Goal: Transaction & Acquisition: Book appointment/travel/reservation

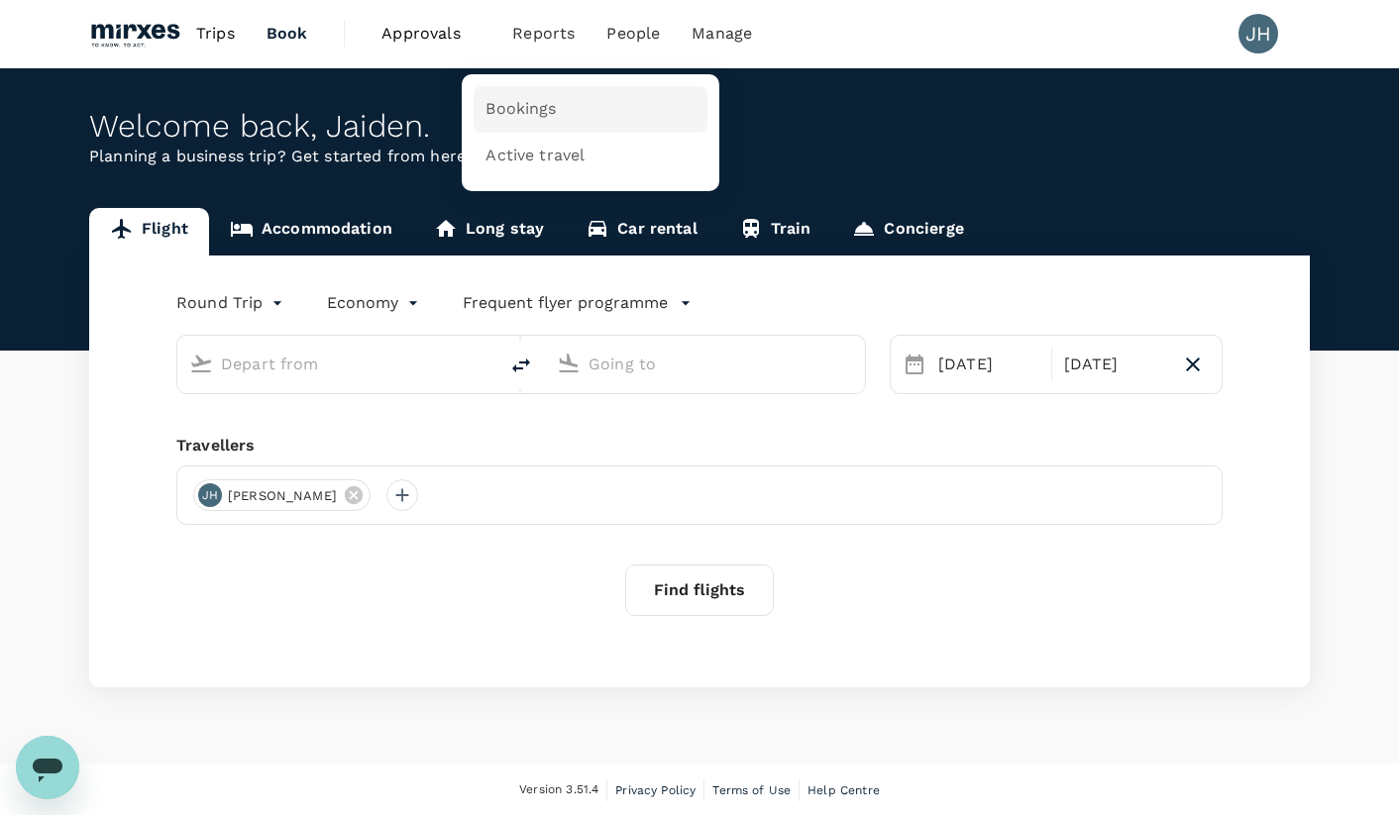
click at [522, 117] on span "Bookings" at bounding box center [520, 109] width 70 height 23
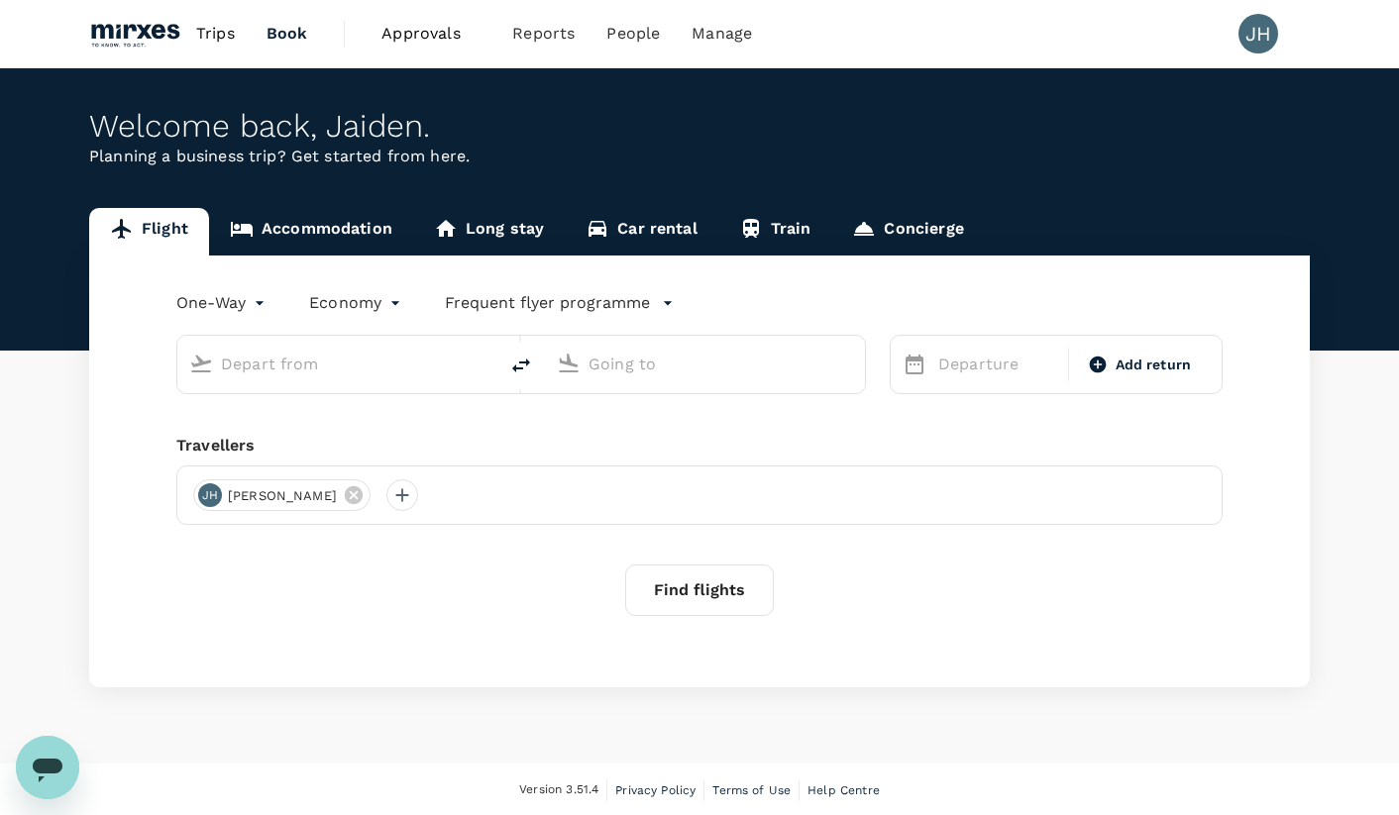
type input "[GEOGRAPHIC_DATA], [GEOGRAPHIC_DATA] (any)"
type input "Suvarnabhumi Intl (BKK)"
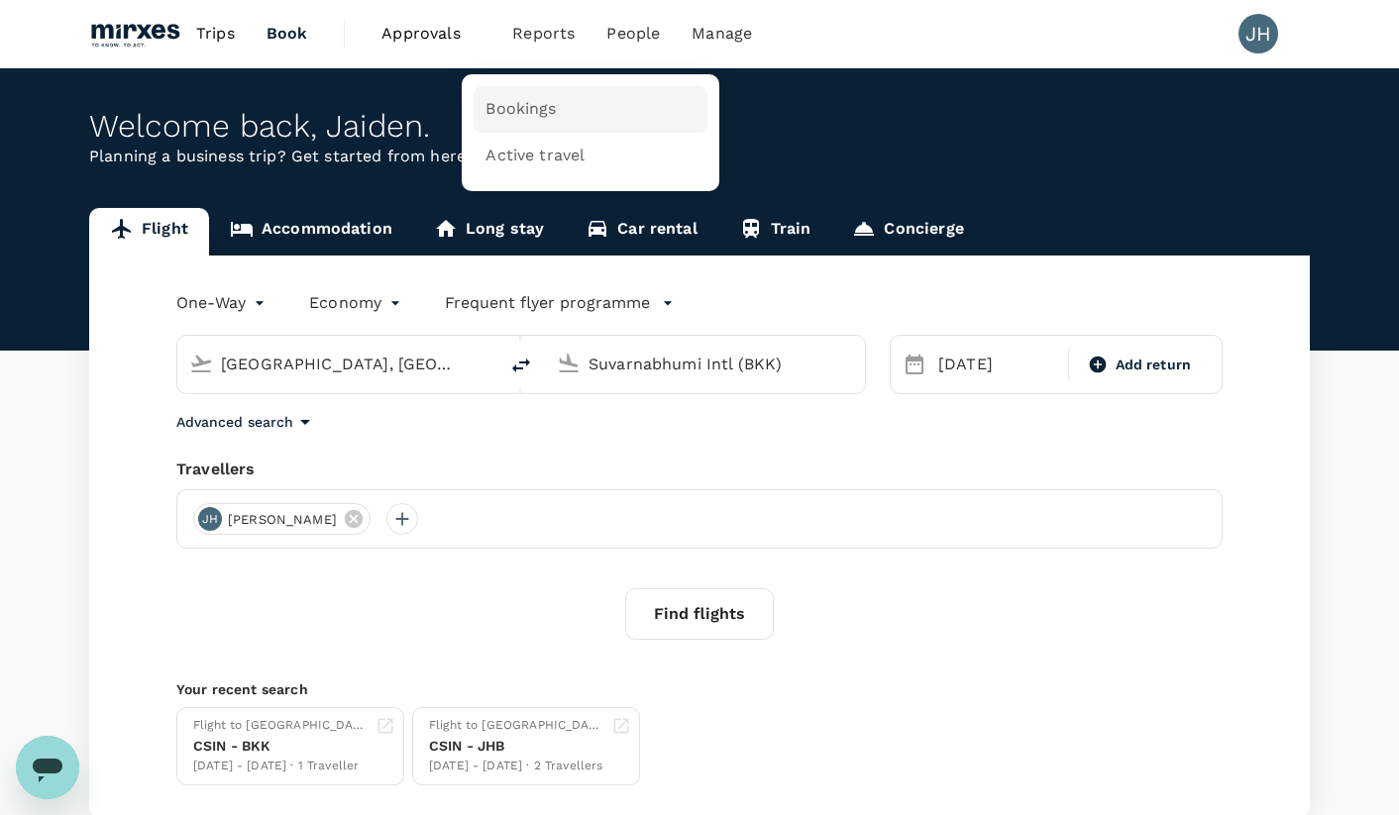
click at [547, 107] on span "Bookings" at bounding box center [520, 109] width 70 height 23
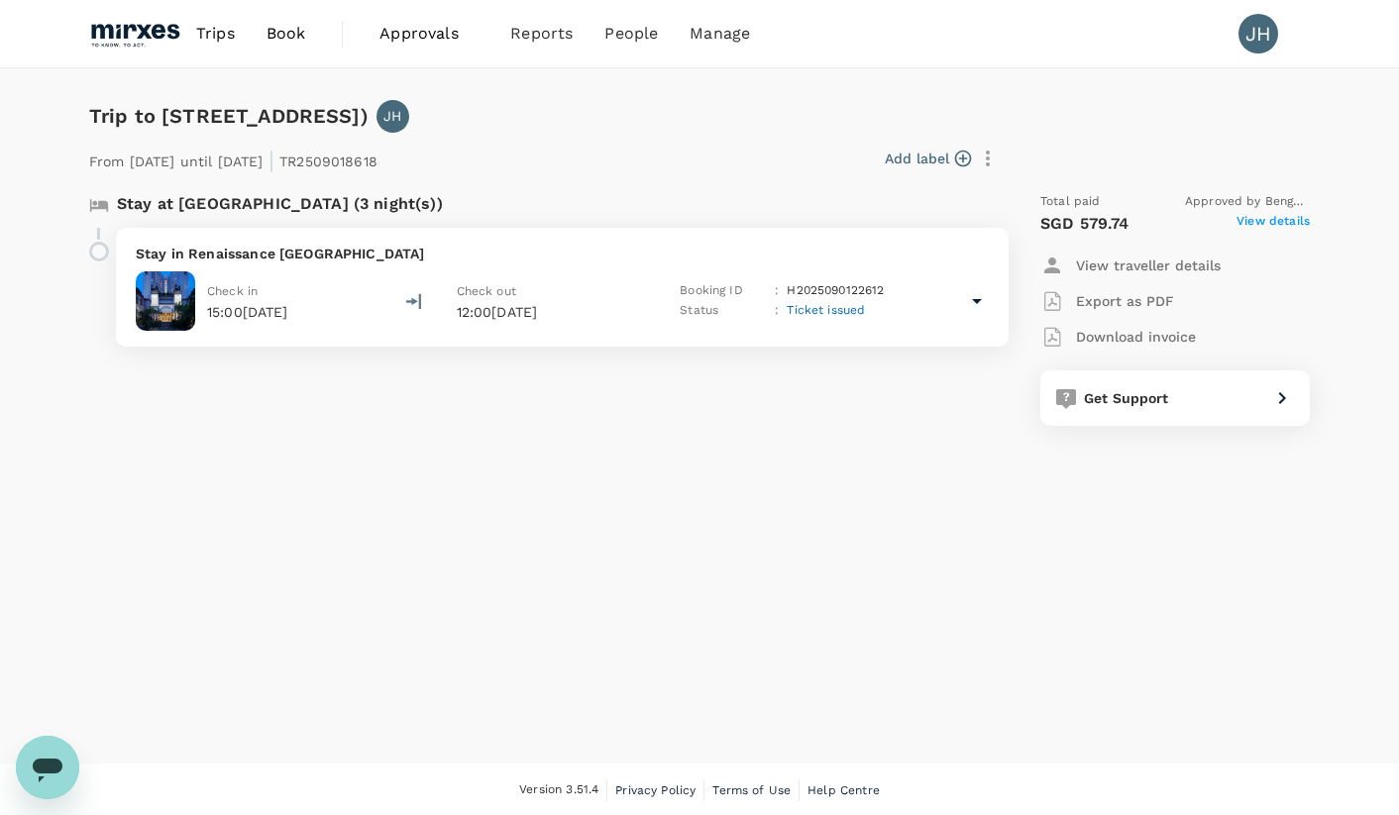
click at [224, 41] on span "Trips" at bounding box center [215, 34] width 39 height 24
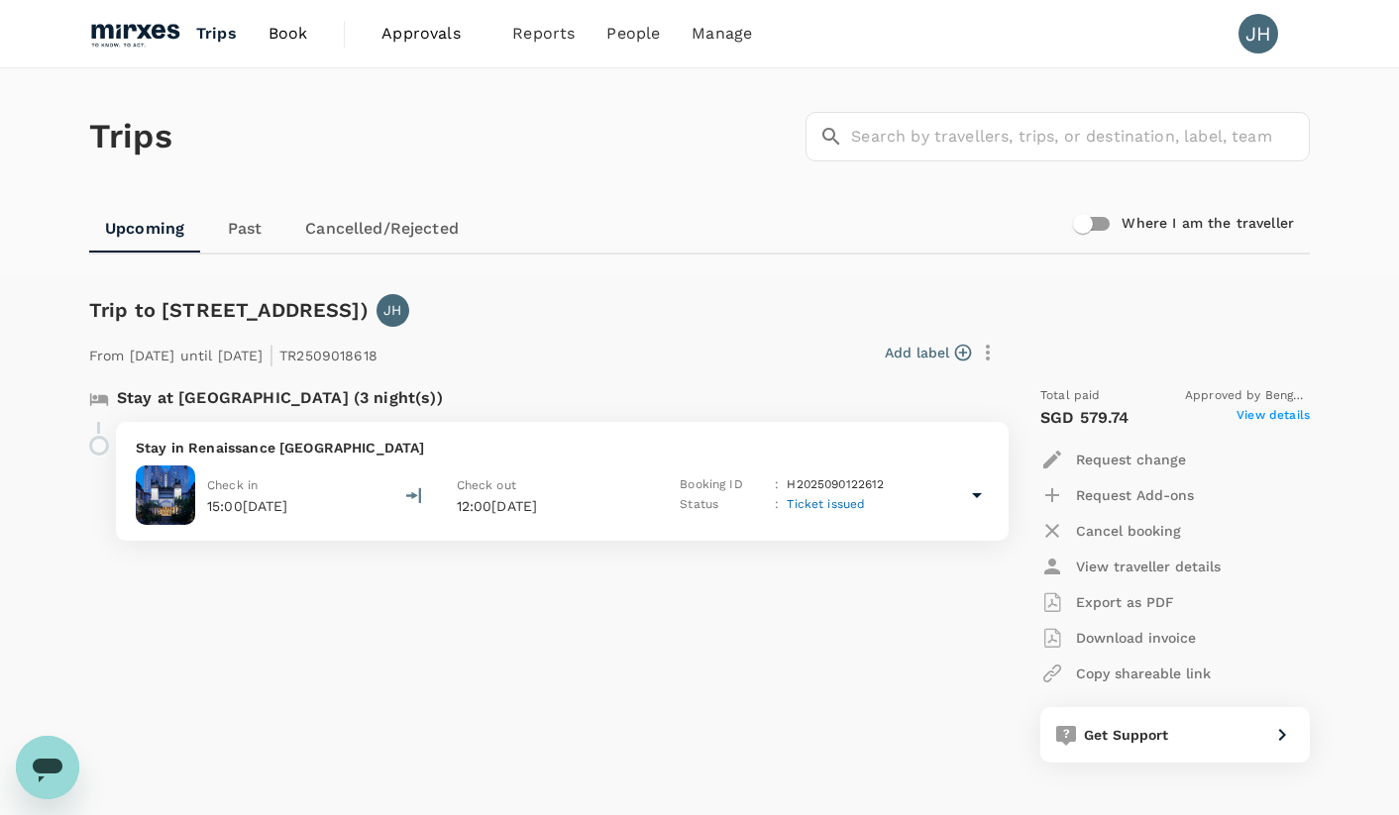
click at [299, 32] on span "Book" at bounding box center [288, 34] width 40 height 24
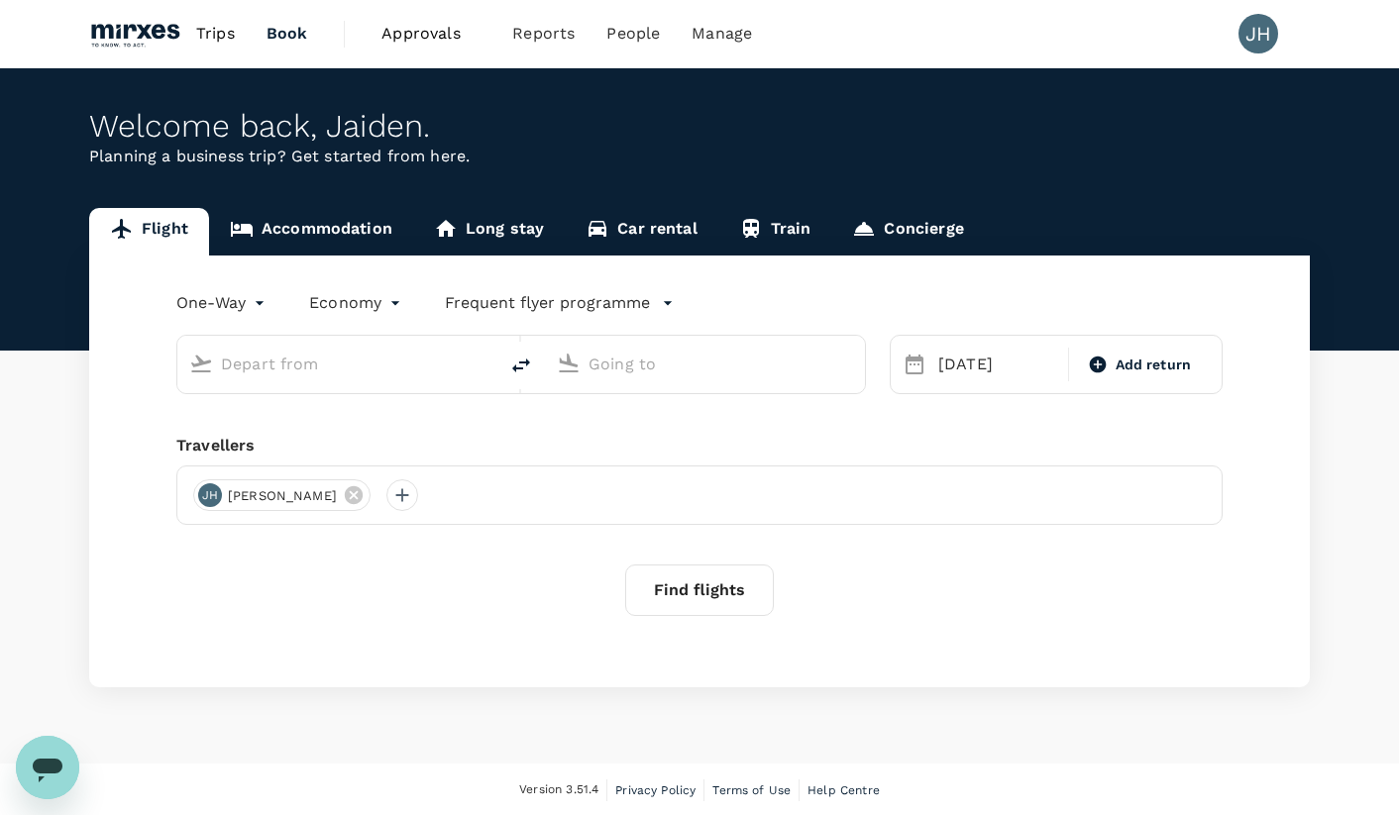
type input "[GEOGRAPHIC_DATA], [GEOGRAPHIC_DATA] (any)"
type input "Suvarnabhumi Intl (BKK)"
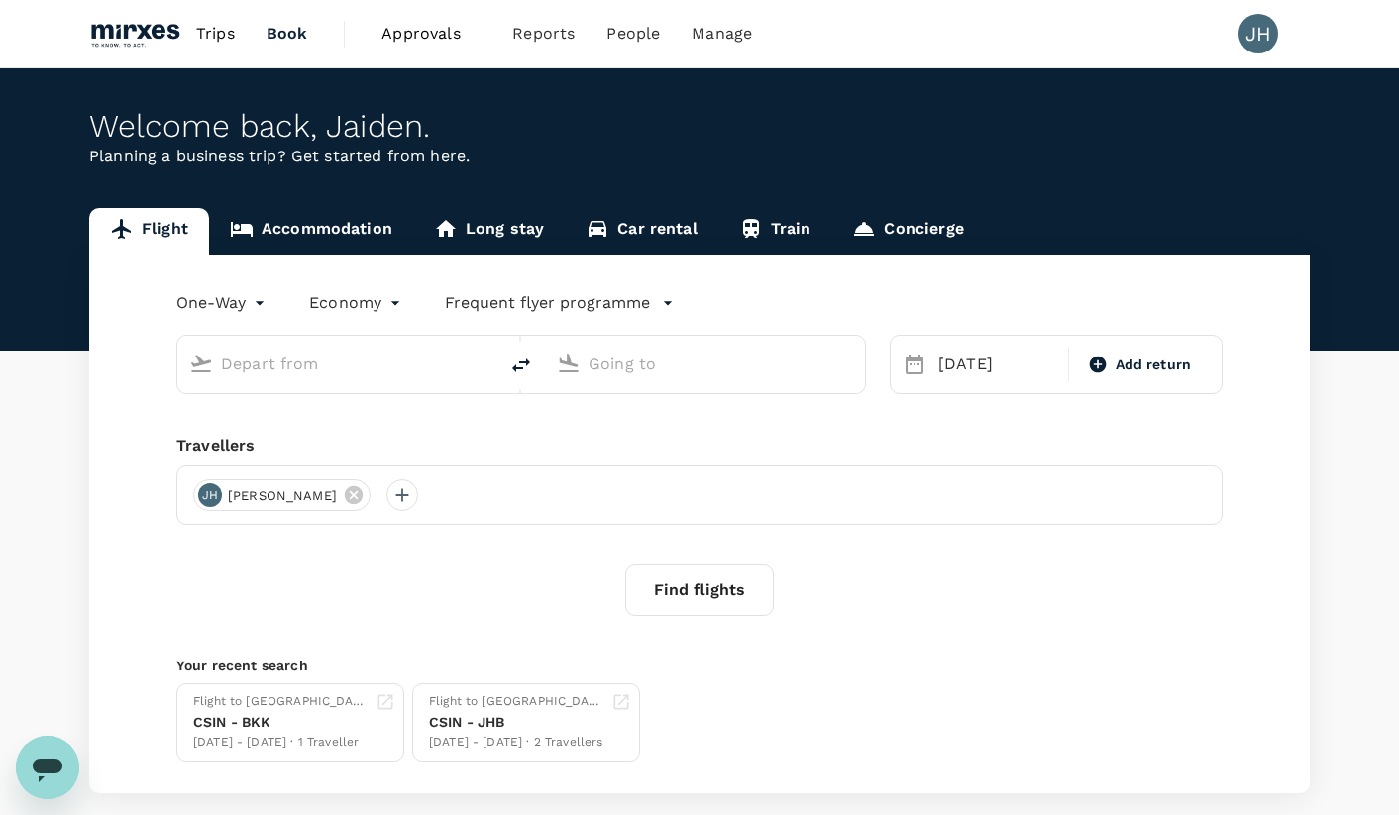
type input "[GEOGRAPHIC_DATA], [GEOGRAPHIC_DATA] (any)"
type input "Suvarnabhumi Intl (BKK)"
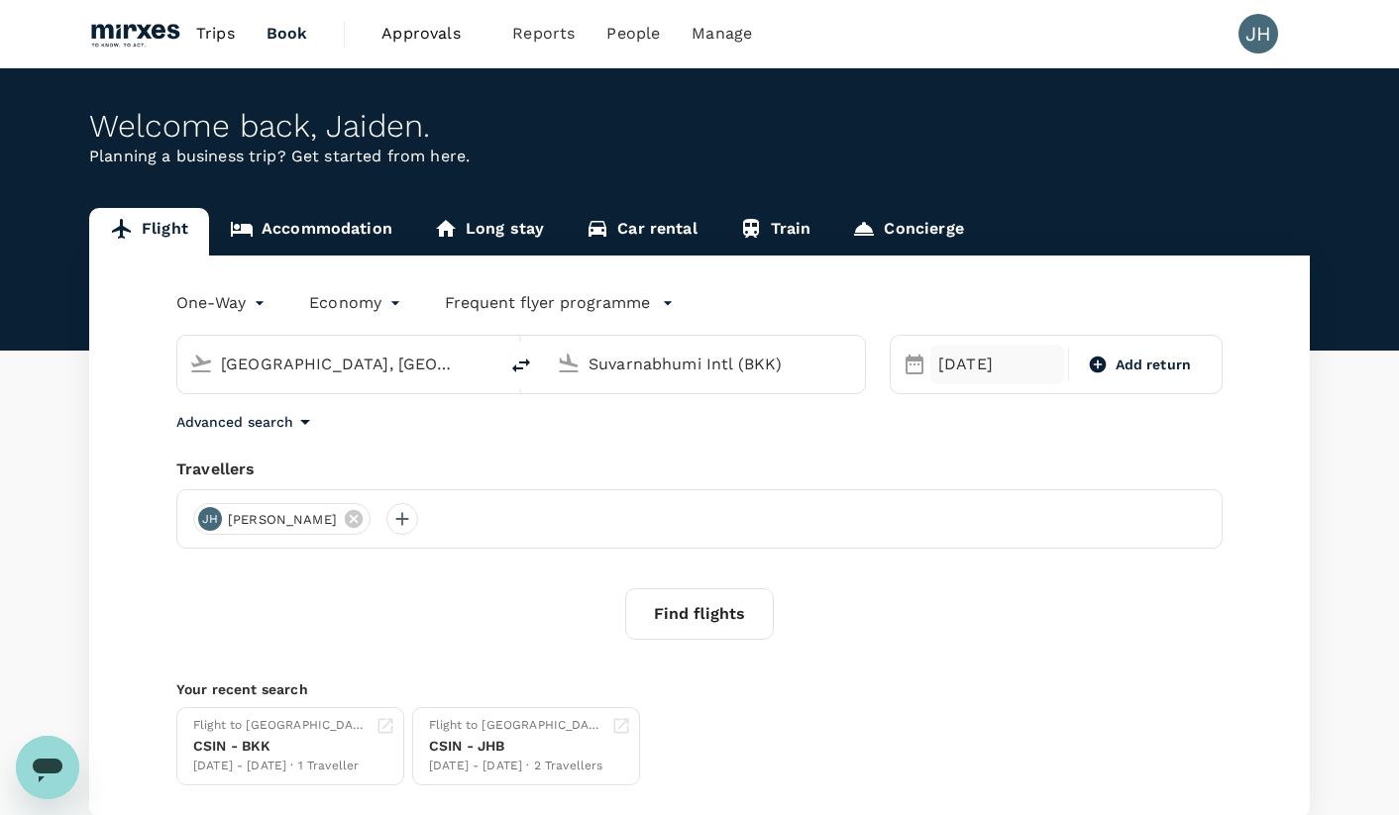
click at [996, 352] on div "[DATE]" at bounding box center [997, 365] width 134 height 40
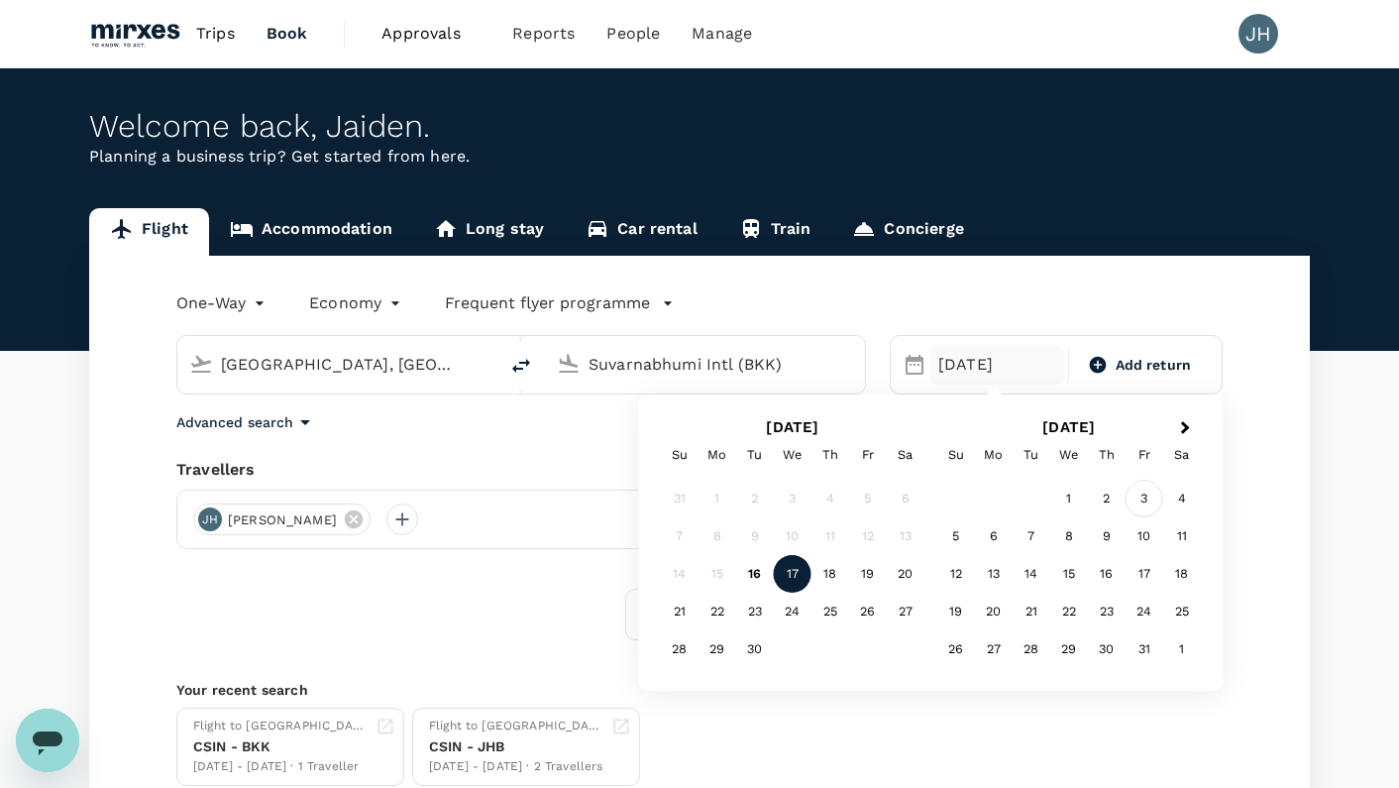
click at [1149, 501] on div "3" at bounding box center [1144, 498] width 38 height 38
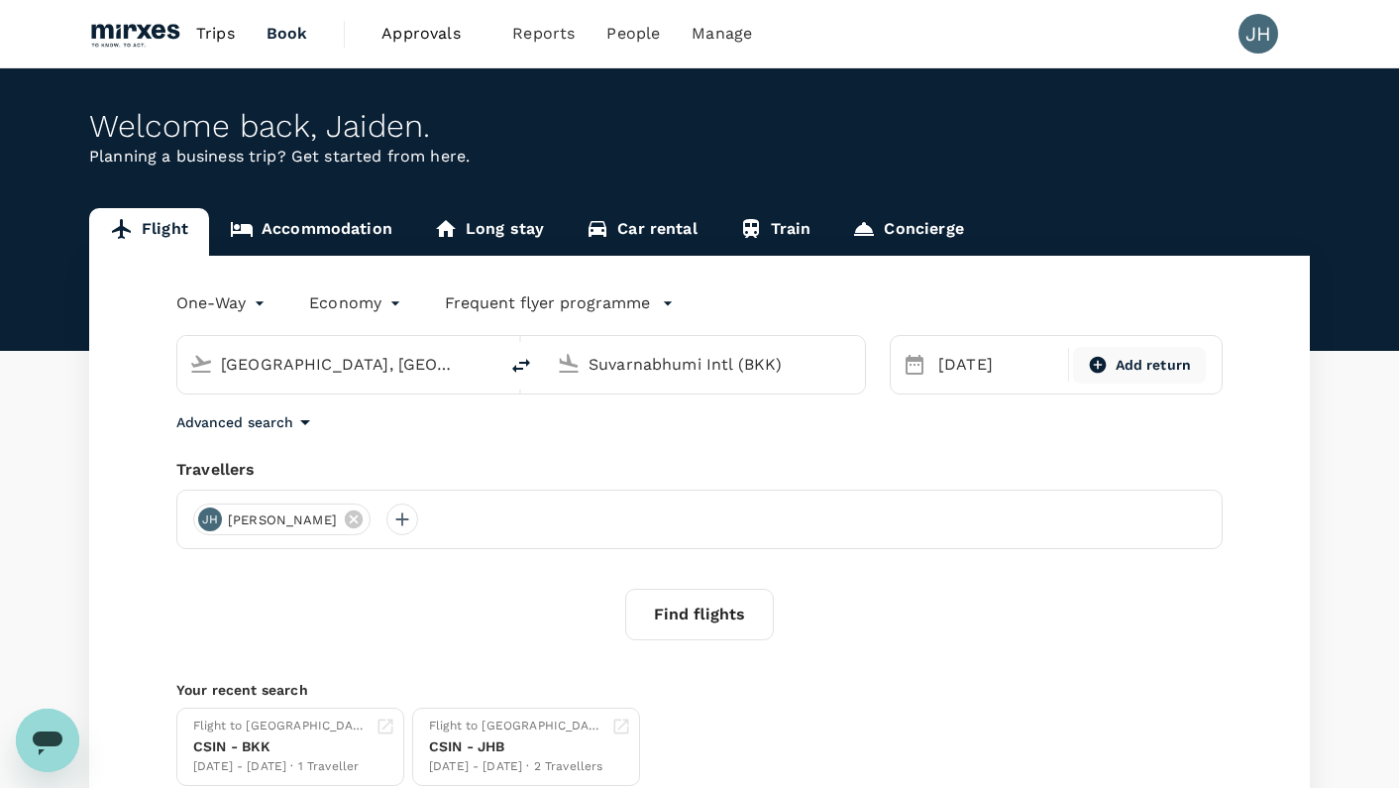
click at [1153, 369] on span "Add return" at bounding box center [1153, 365] width 76 height 21
type input "roundtrip"
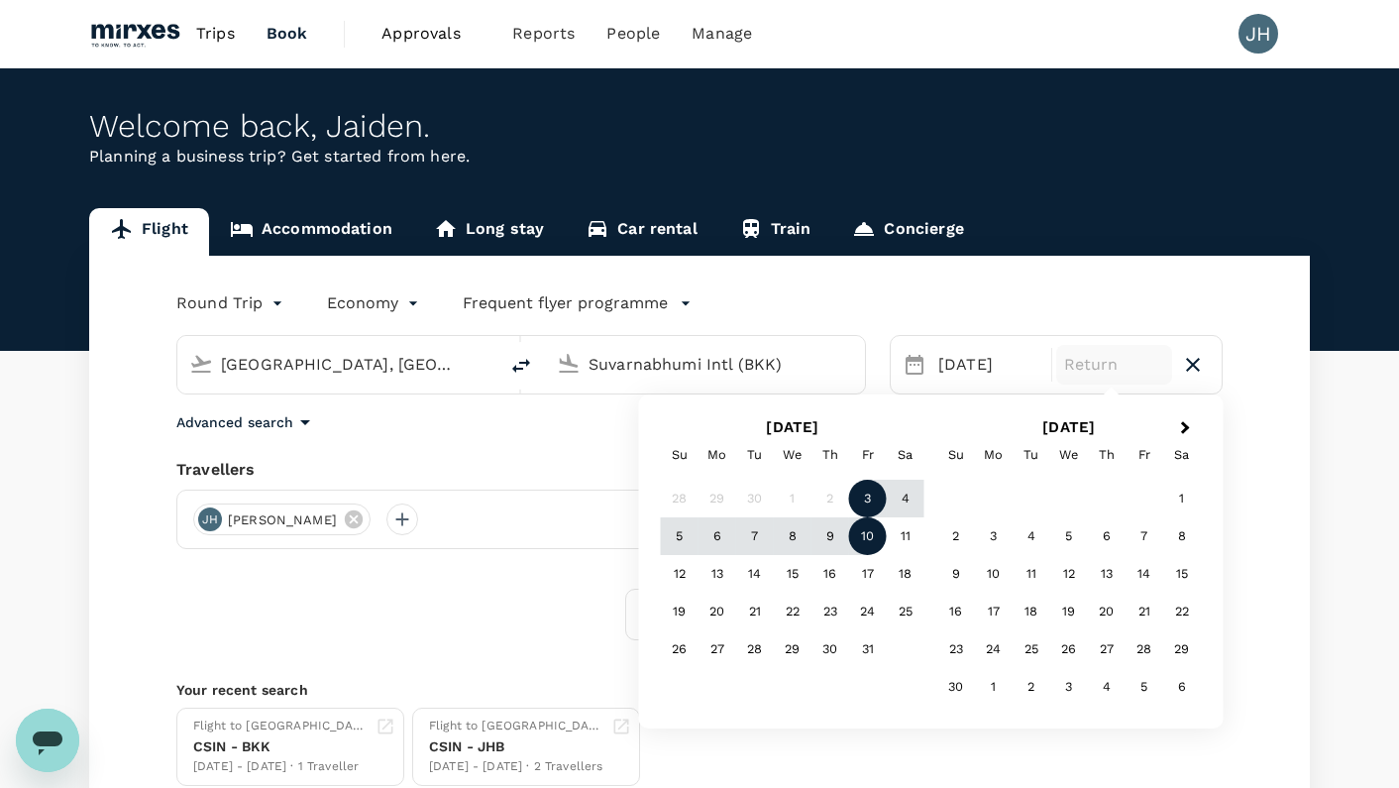
click at [873, 536] on div "10" at bounding box center [868, 536] width 38 height 38
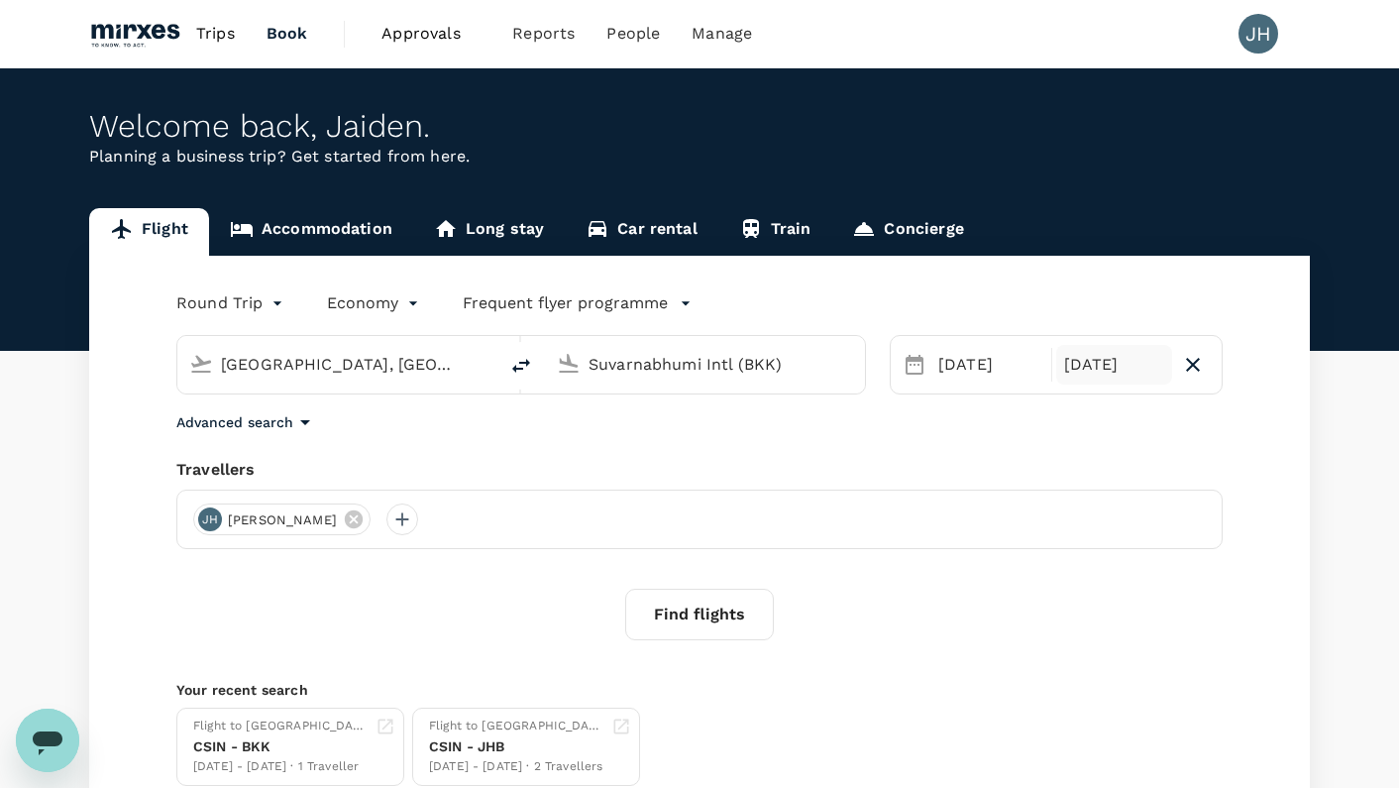
scroll to position [36, 0]
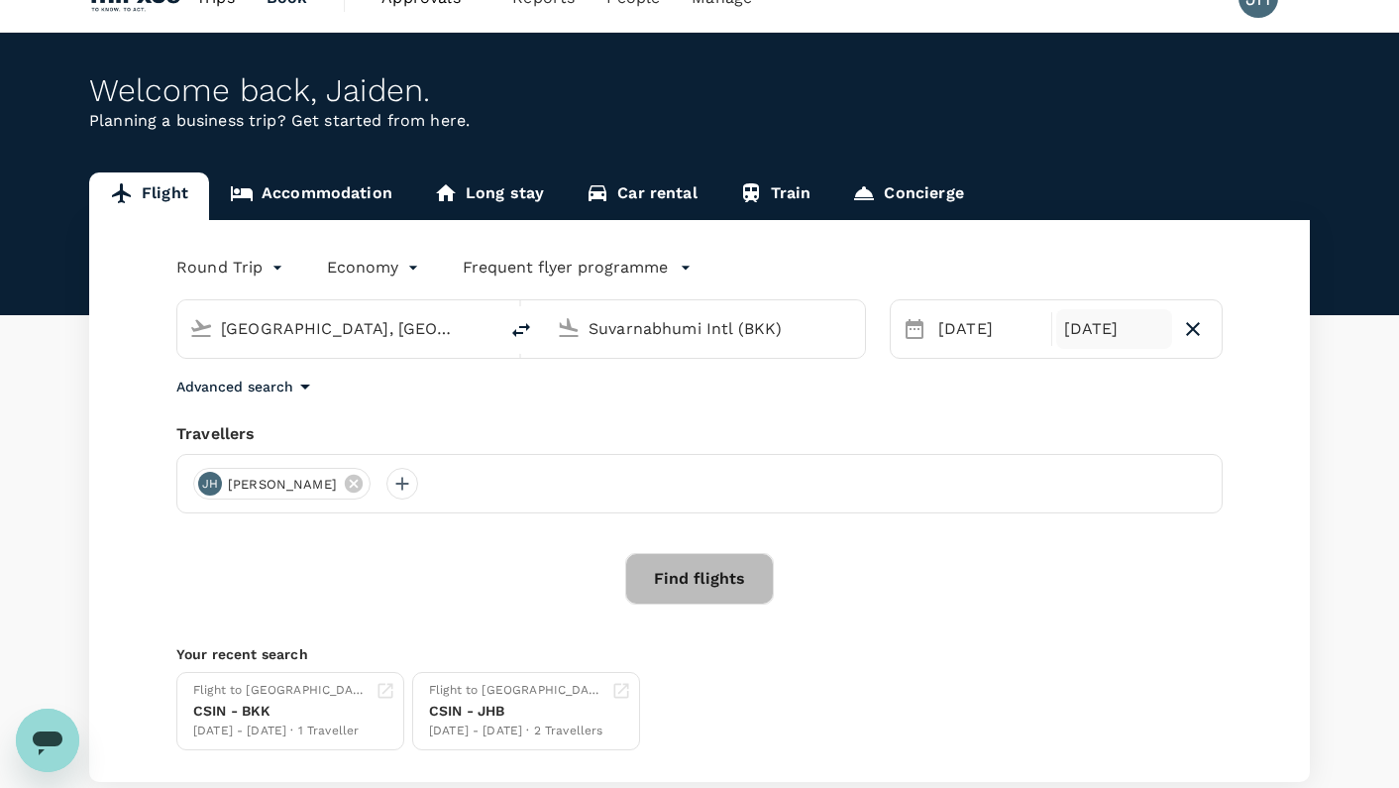
click at [727, 584] on button "Find flights" at bounding box center [699, 579] width 149 height 52
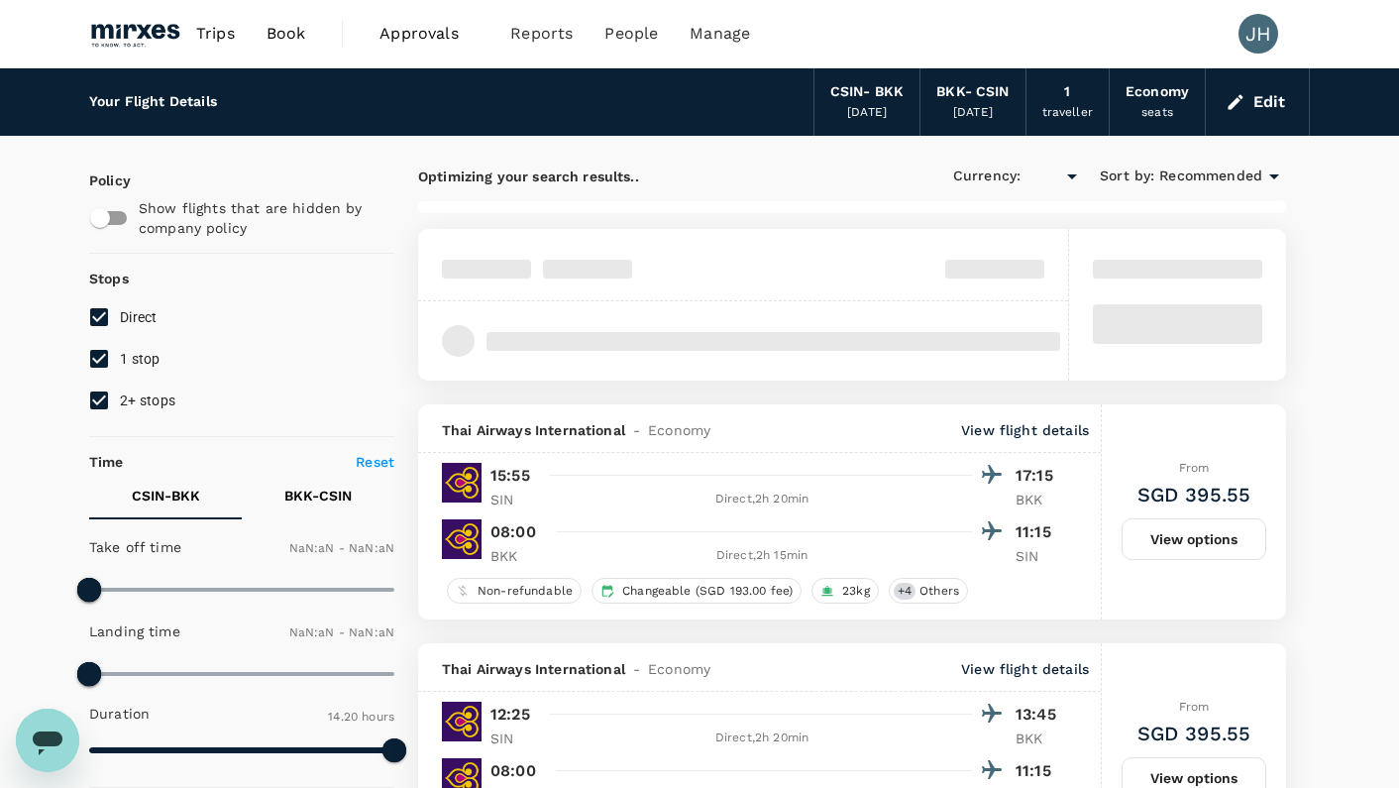
type input "SGD"
type input "1440"
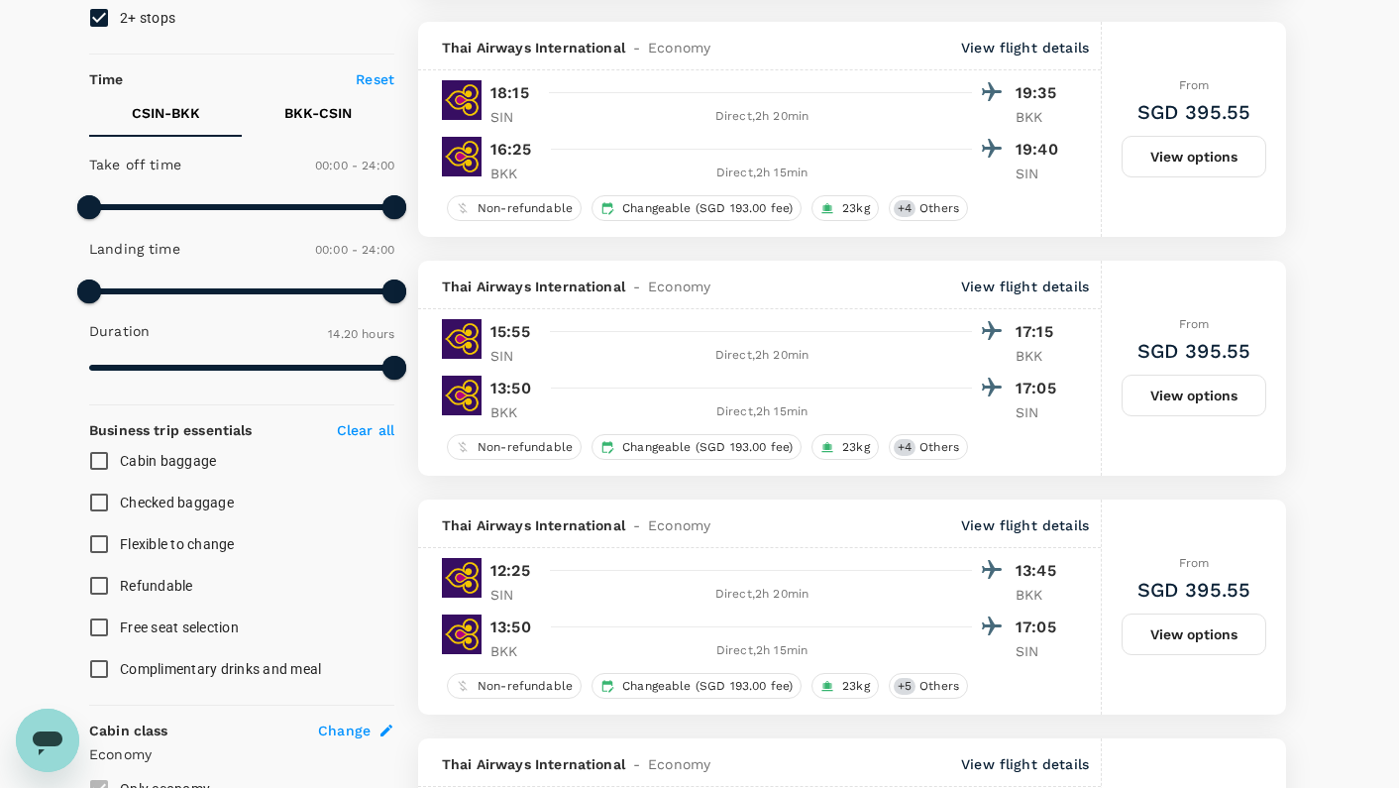
scroll to position [239, 0]
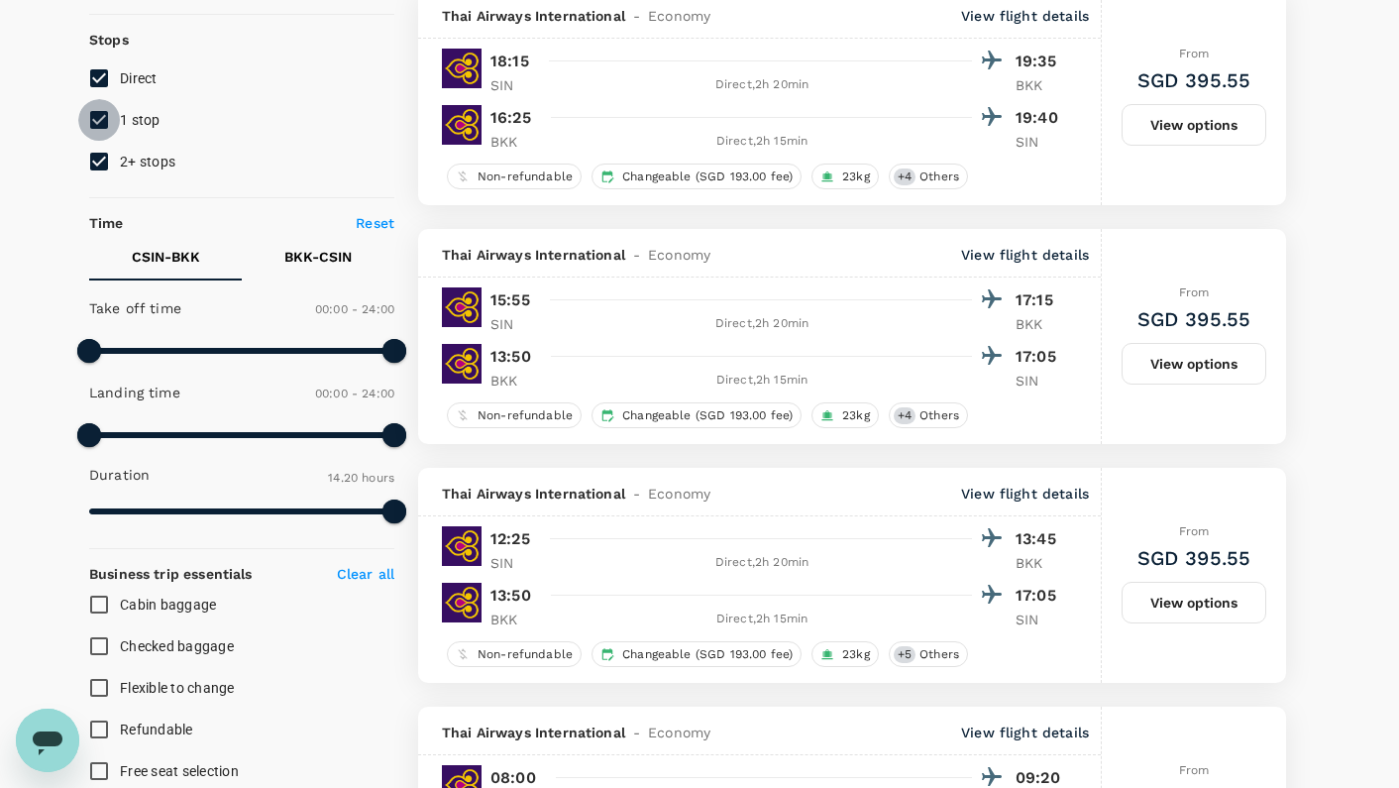
click at [109, 120] on input "1 stop" at bounding box center [99, 120] width 42 height 42
checkbox input "false"
click at [106, 174] on input "2+ stops" at bounding box center [99, 162] width 42 height 42
checkbox input "false"
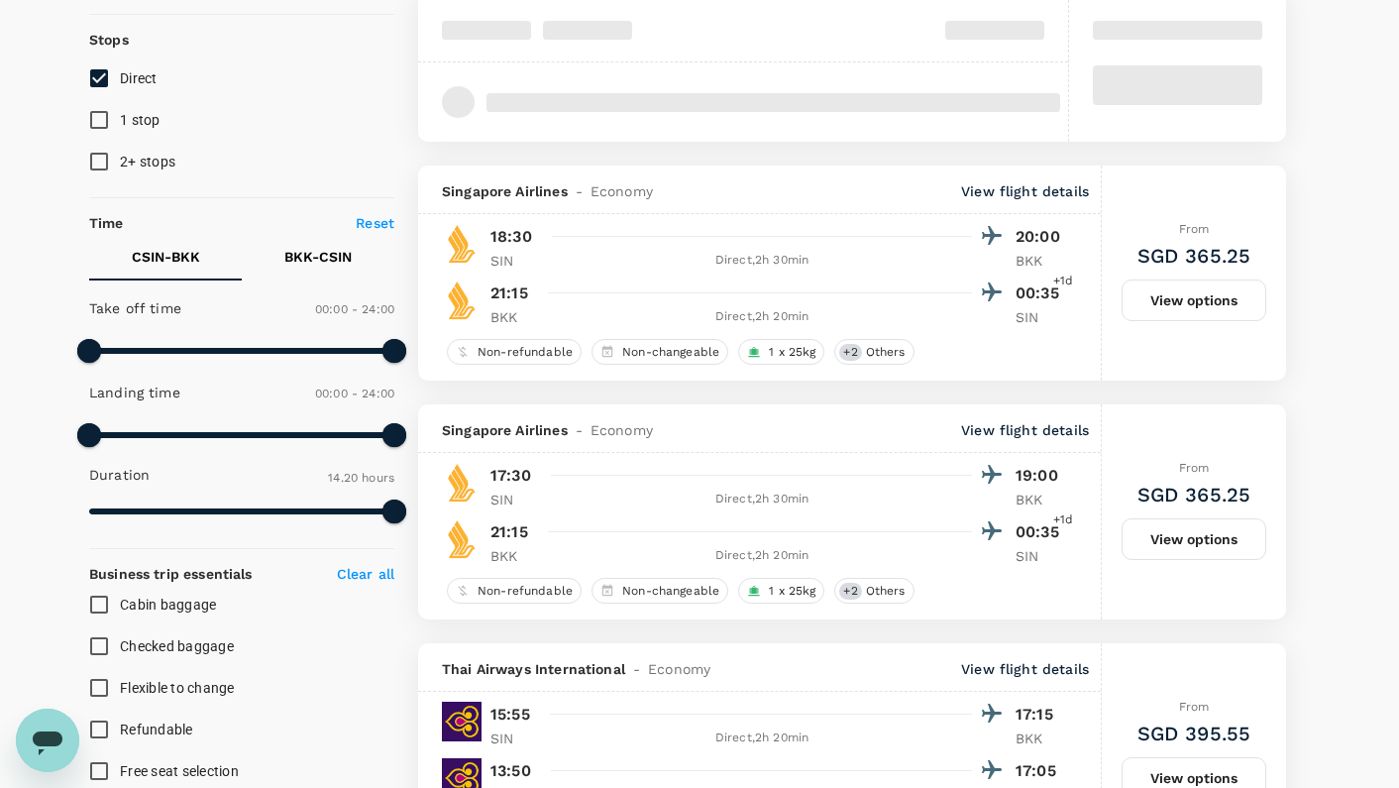
type input "SGD"
type input "1110"
drag, startPoint x: 96, startPoint y: 352, endPoint x: 324, endPoint y: 369, distance: 228.5
click at [324, 363] on span at bounding box center [324, 351] width 24 height 24
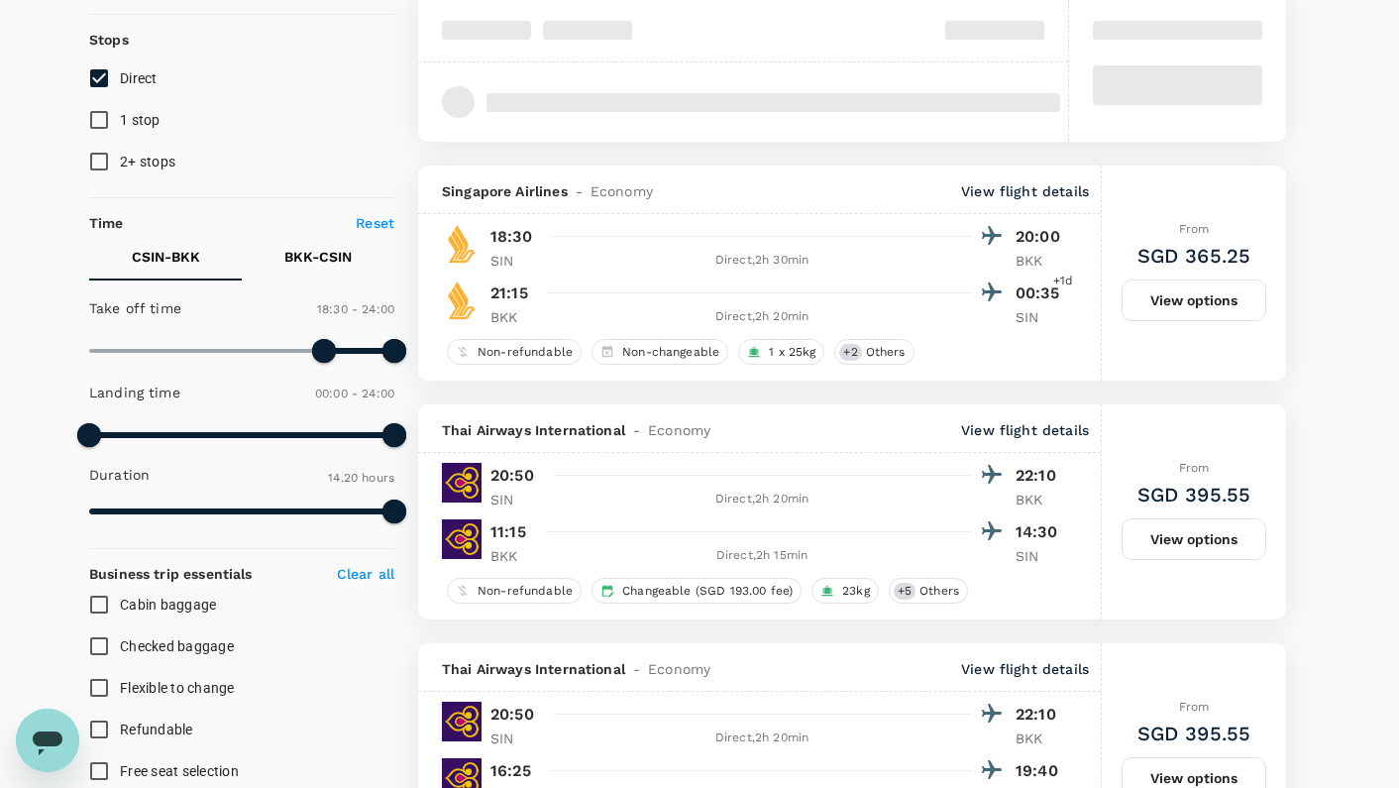
type input "SGD"
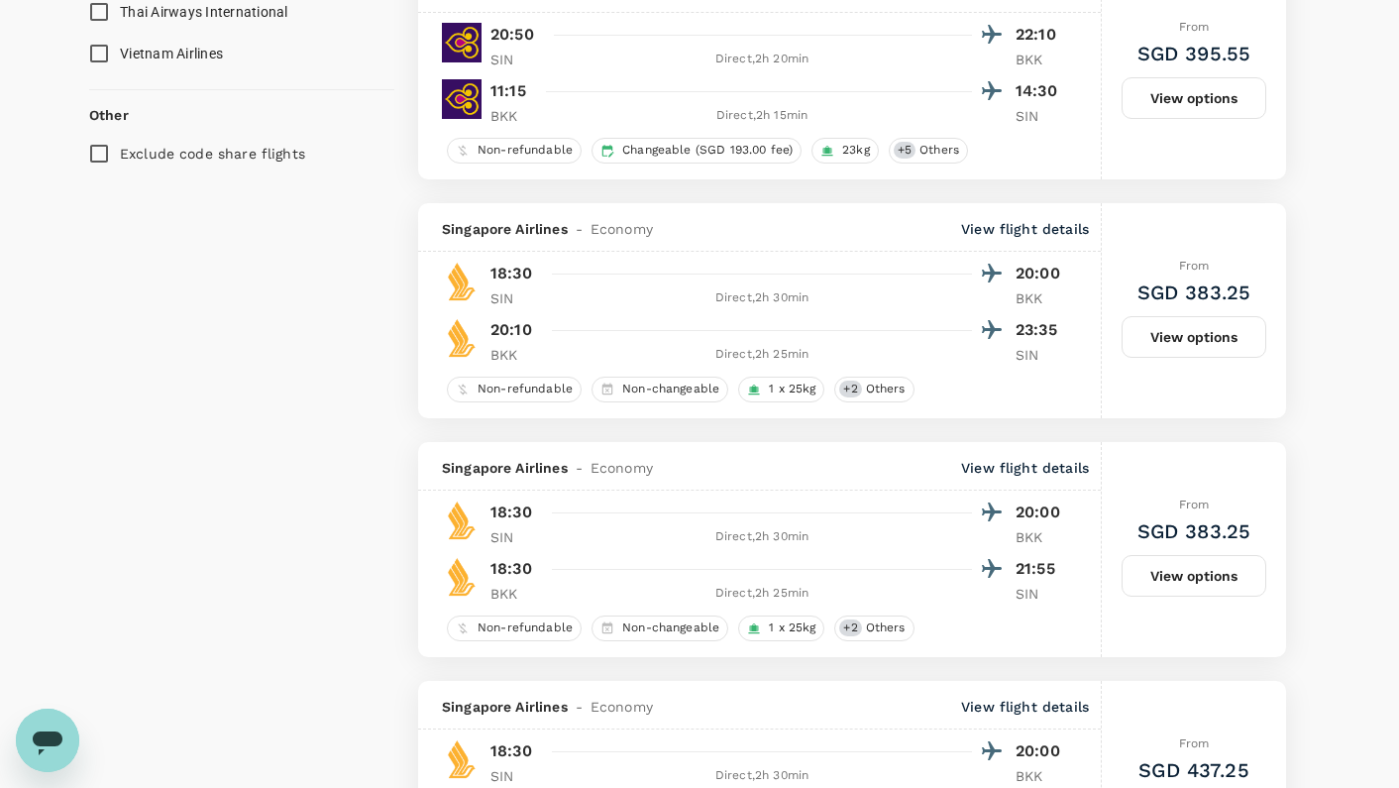
scroll to position [1537, 0]
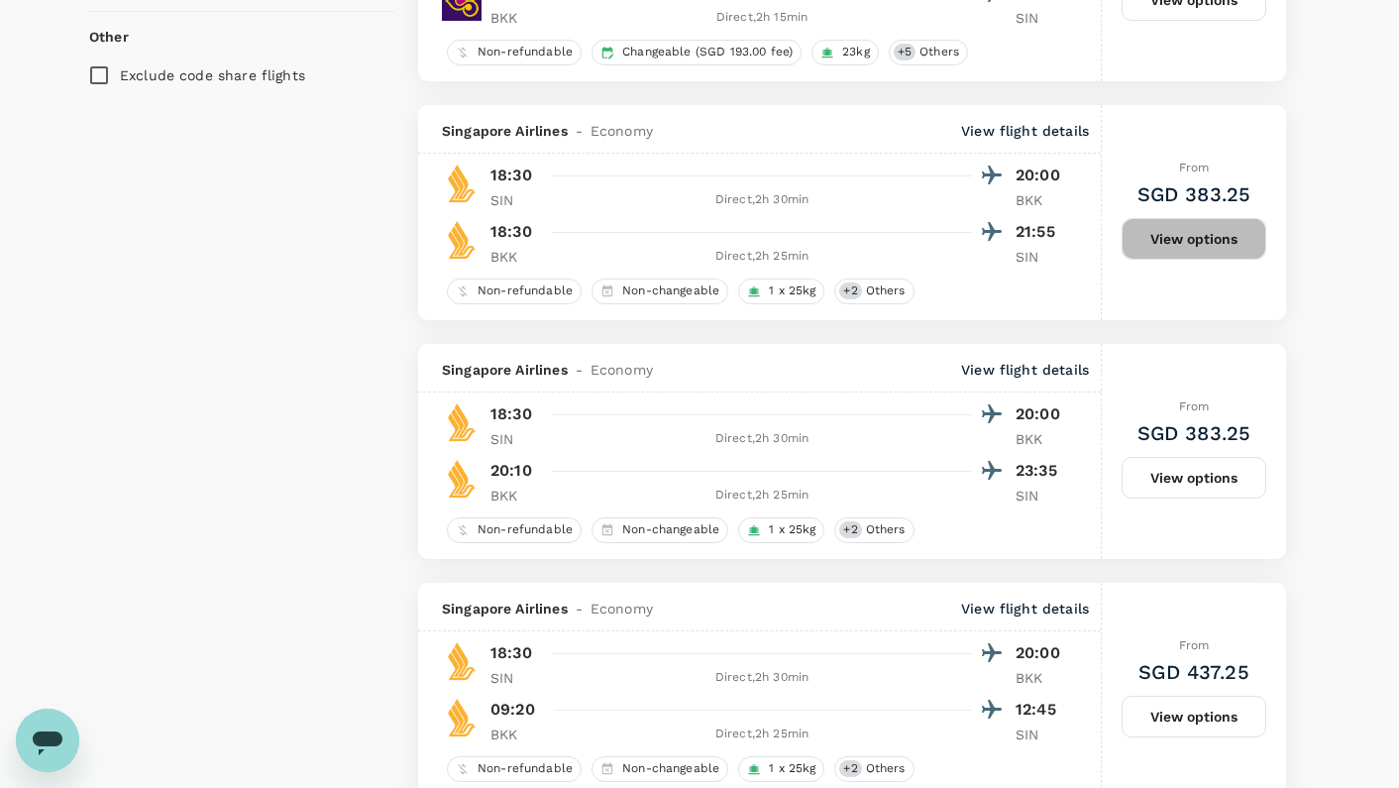
click at [1187, 246] on button "View options" at bounding box center [1193, 239] width 145 height 42
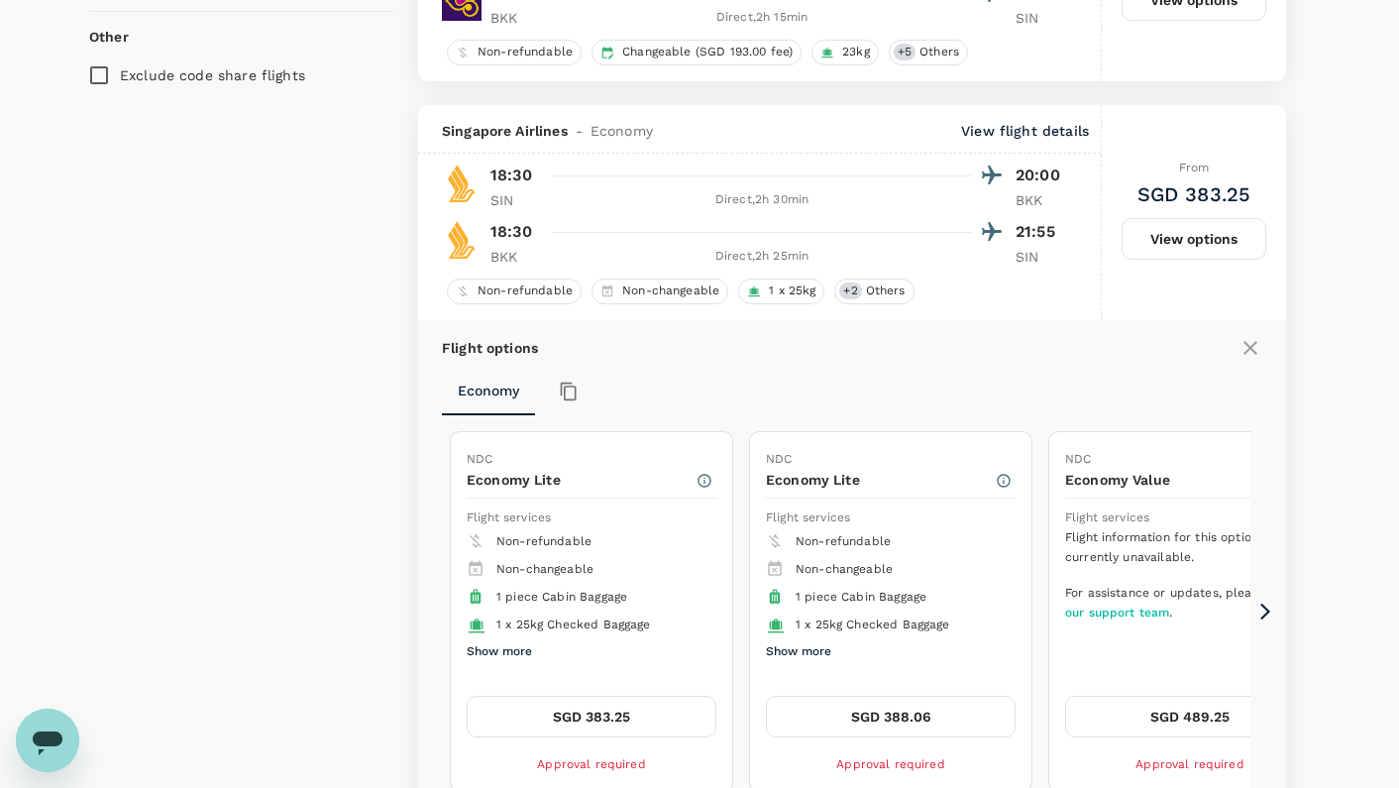
scroll to position [1642, 0]
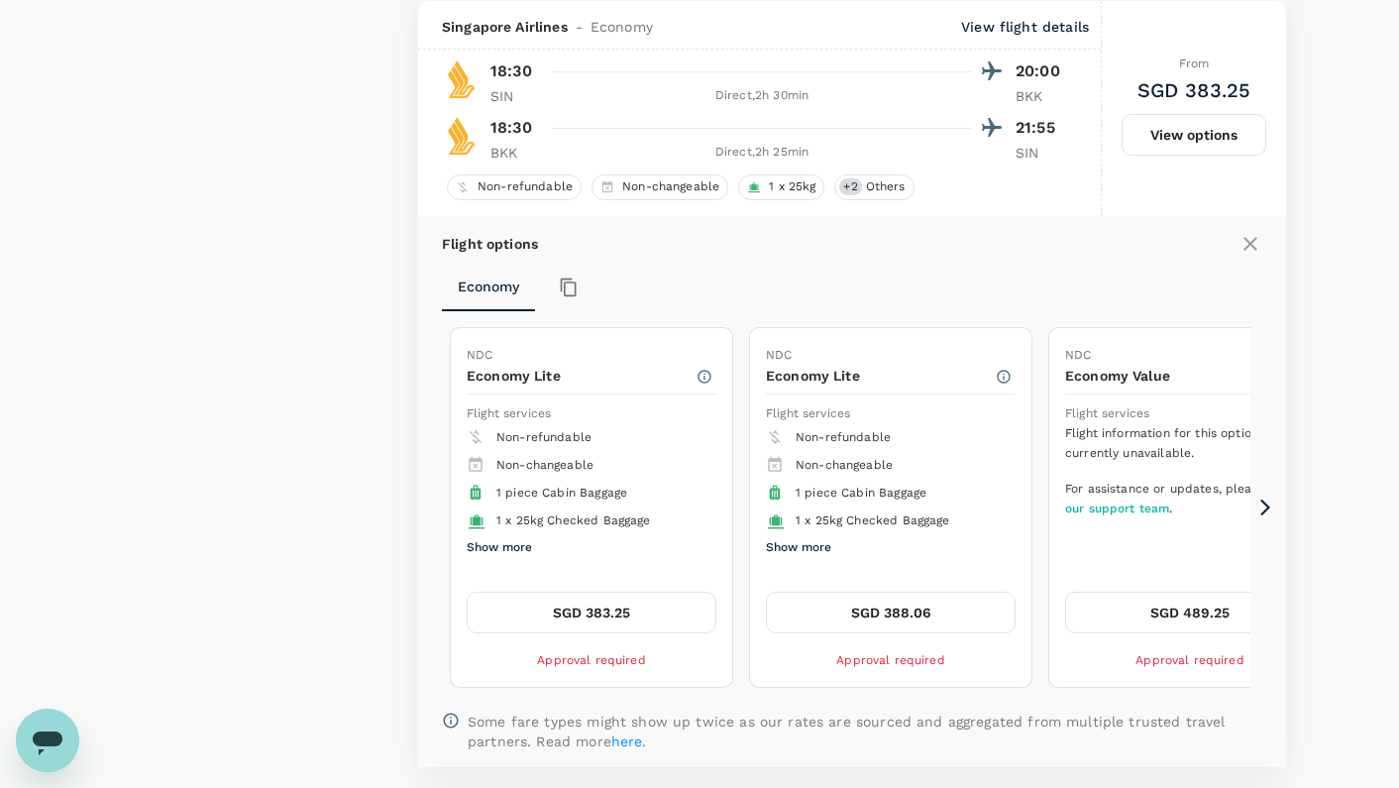
click at [1260, 509] on icon at bounding box center [1265, 507] width 20 height 20
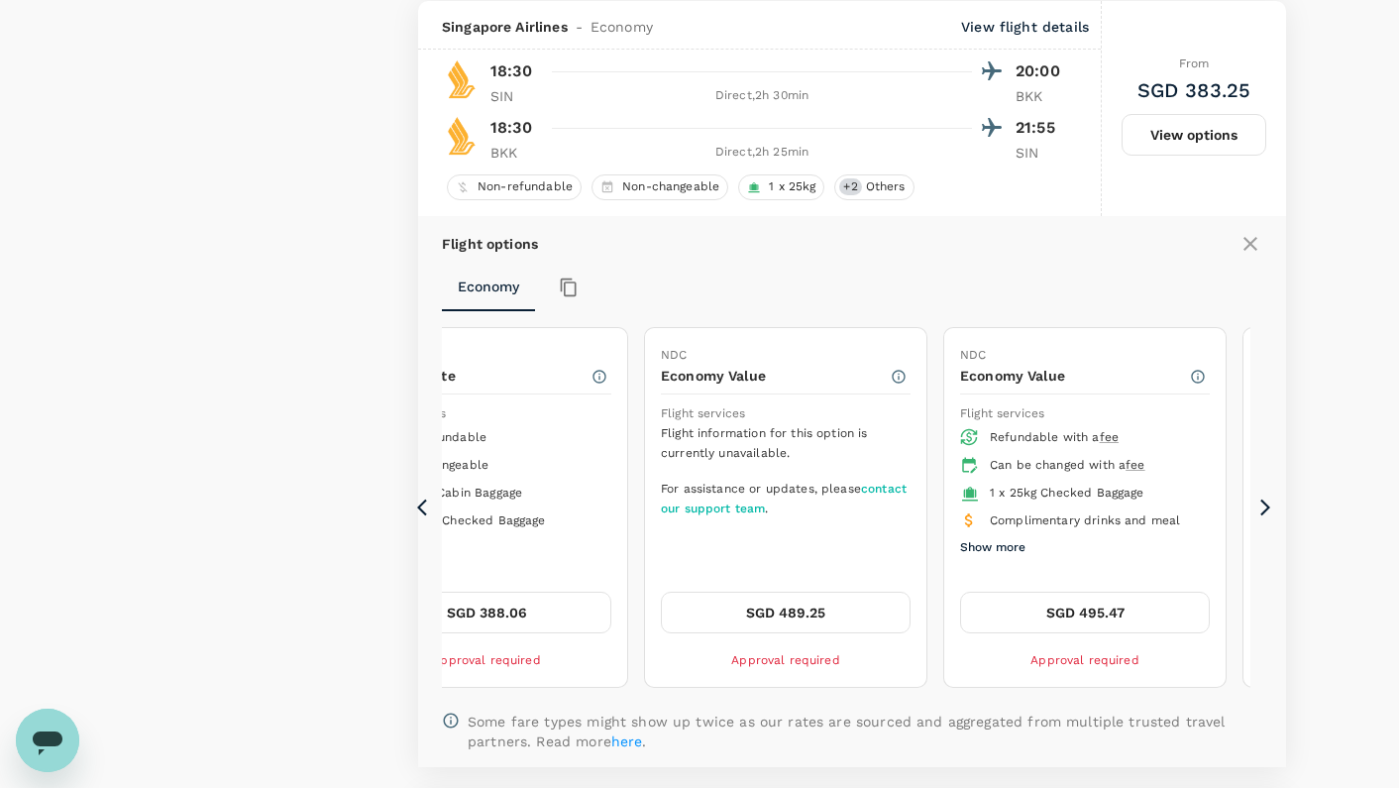
click at [1264, 503] on icon at bounding box center [1265, 507] width 20 height 20
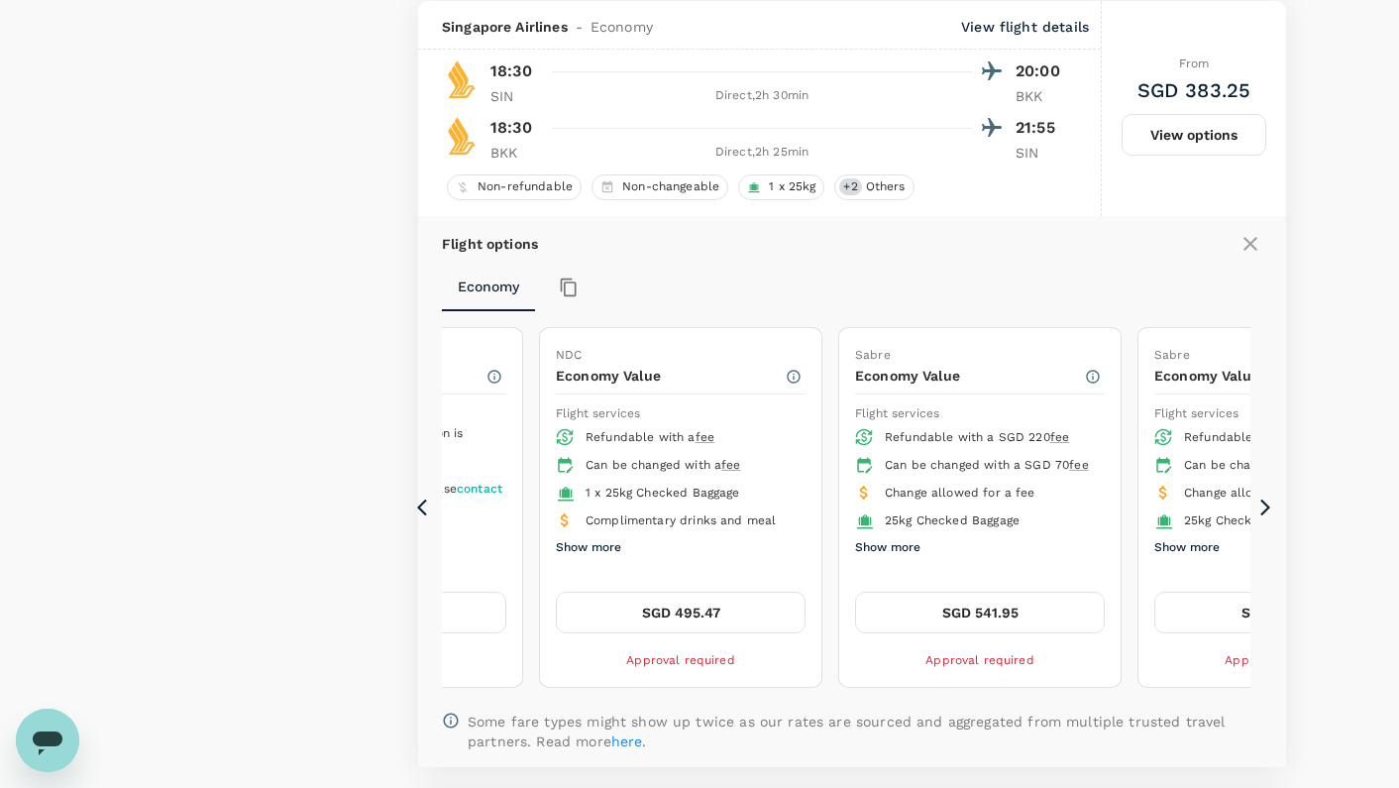
click at [1264, 503] on icon at bounding box center [1265, 507] width 20 height 20
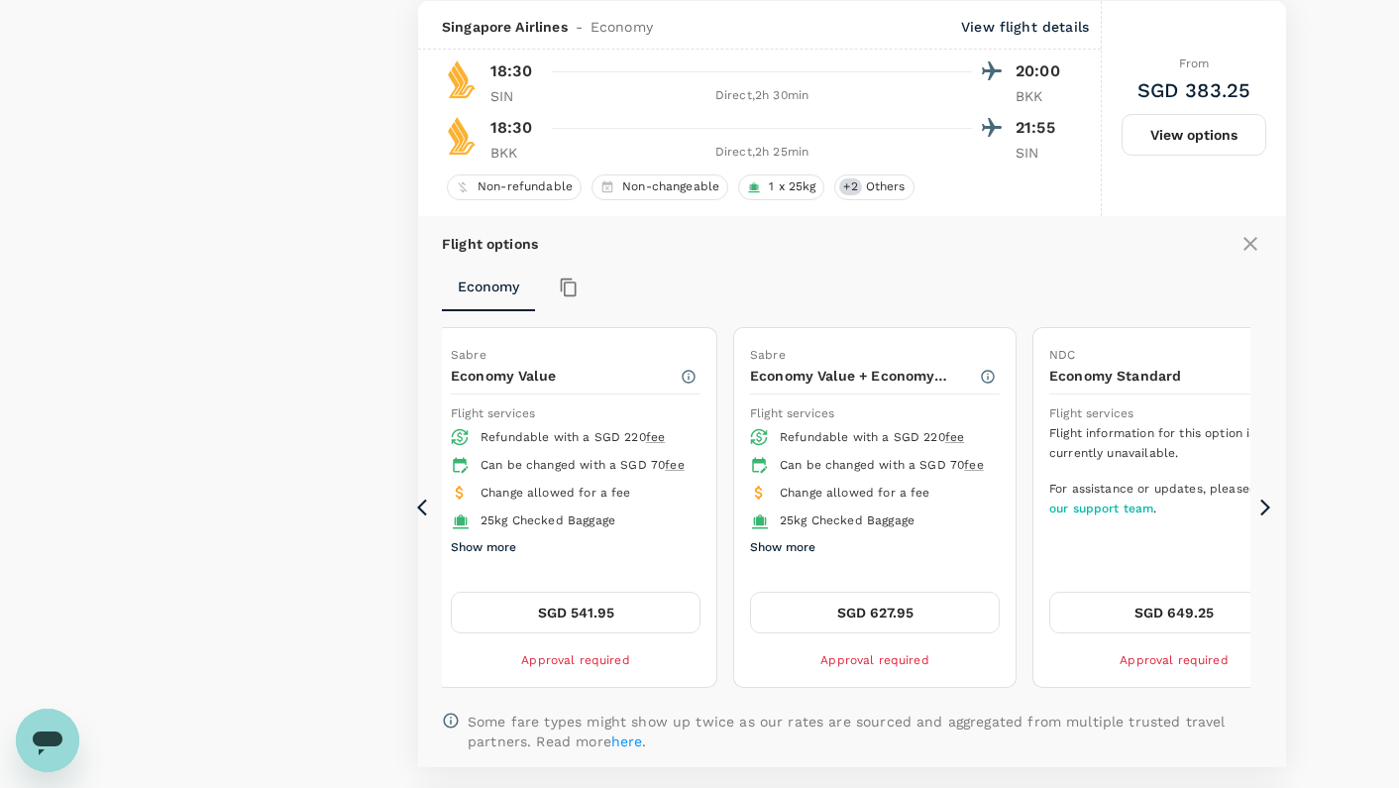
click at [421, 502] on icon at bounding box center [422, 507] width 10 height 17
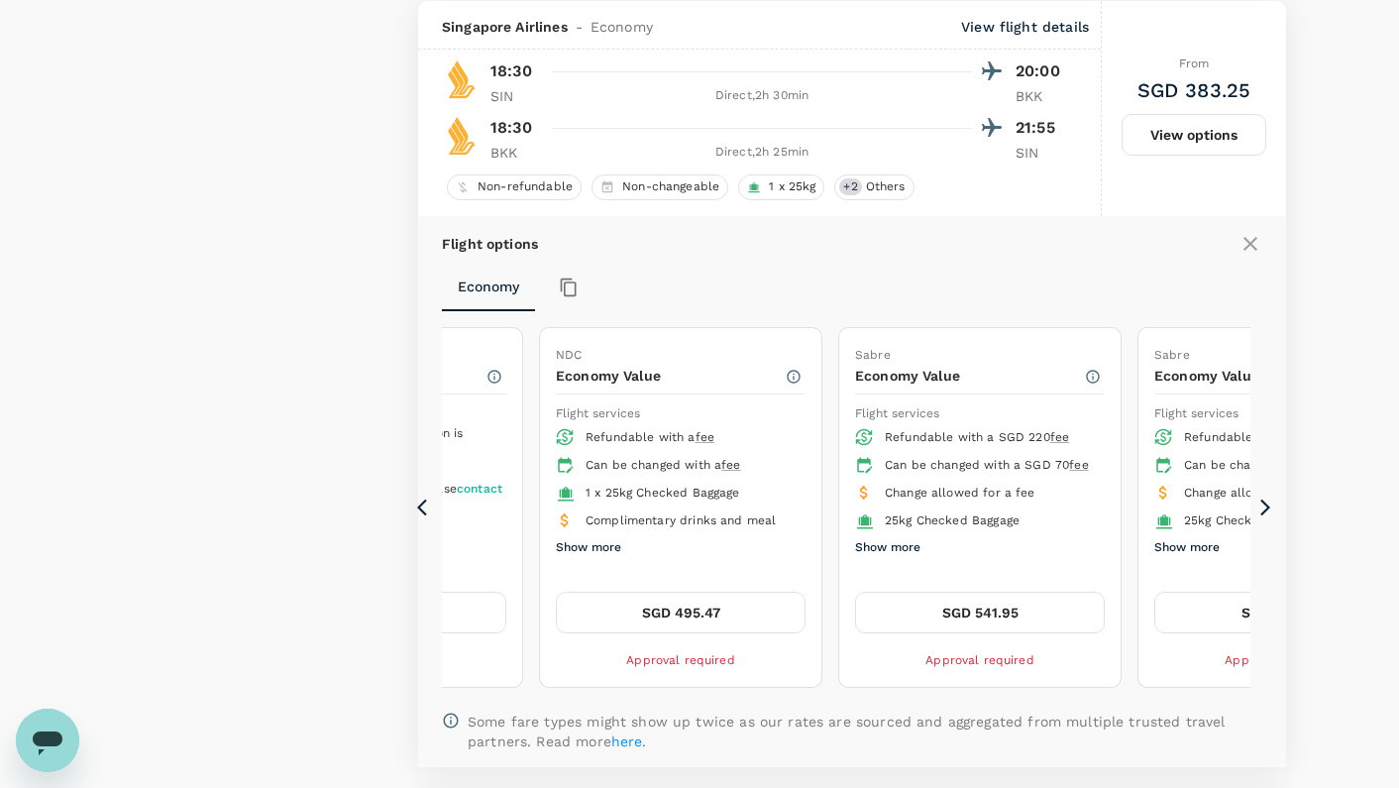
click at [421, 501] on icon at bounding box center [427, 507] width 20 height 20
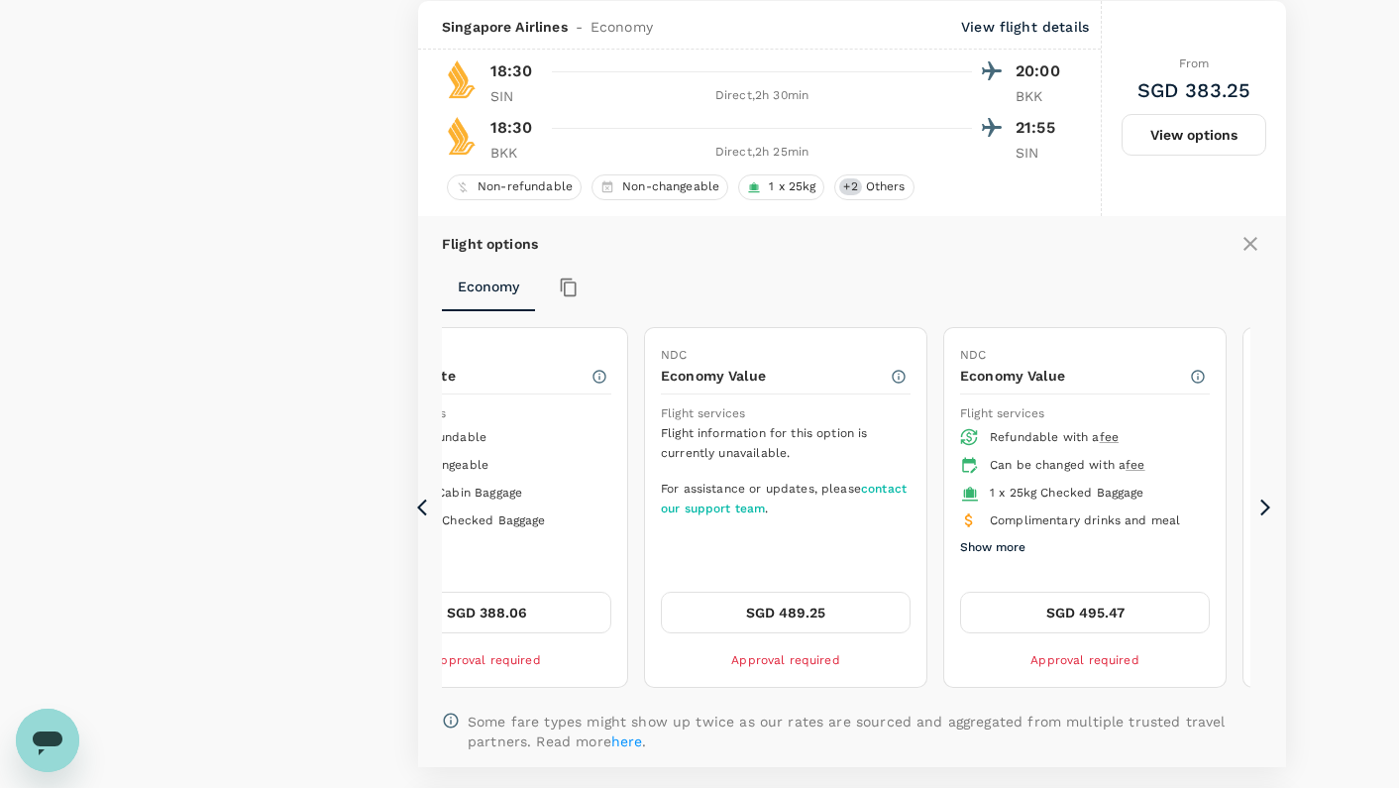
click at [421, 499] on icon at bounding box center [427, 507] width 20 height 20
click at [421, 498] on icon at bounding box center [427, 507] width 20 height 20
click at [422, 497] on icon at bounding box center [427, 507] width 20 height 20
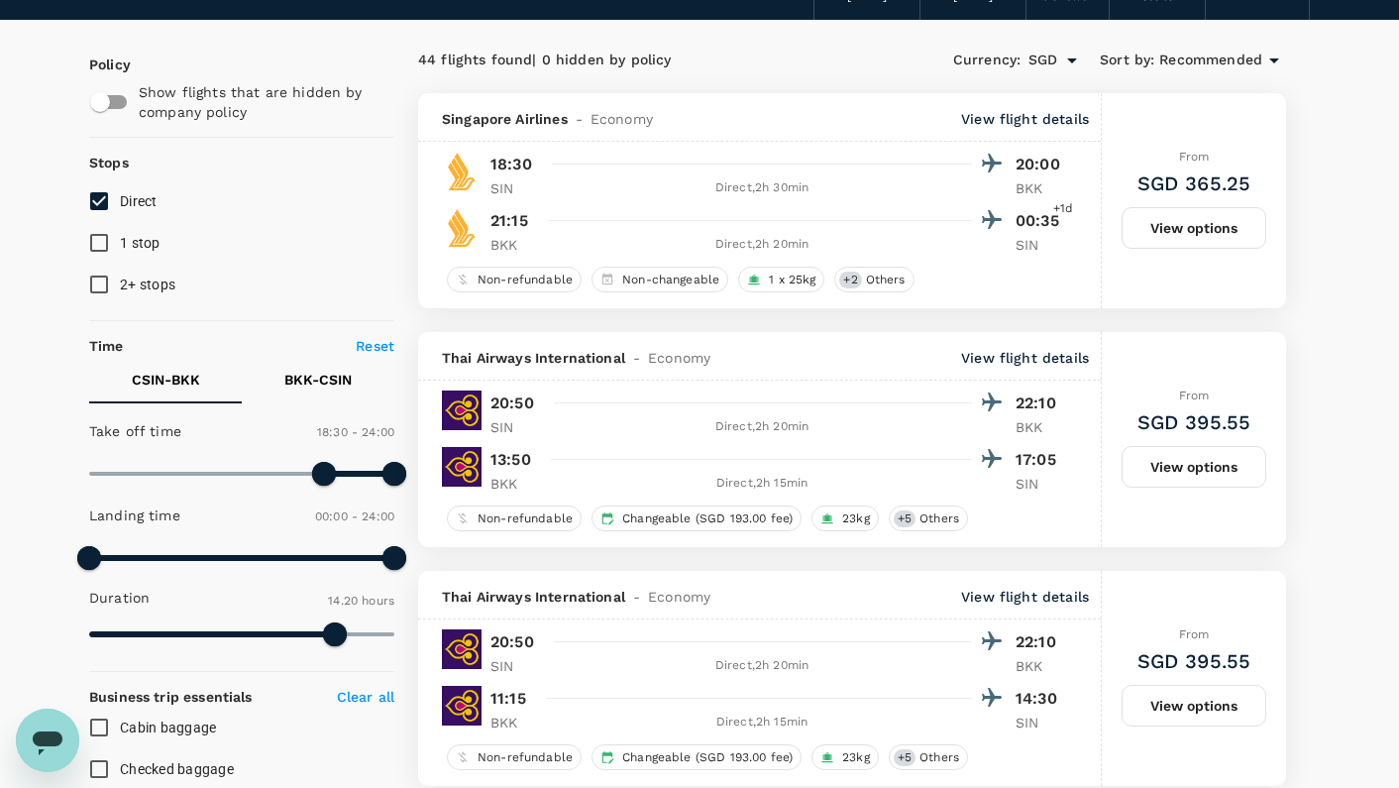
scroll to position [0, 0]
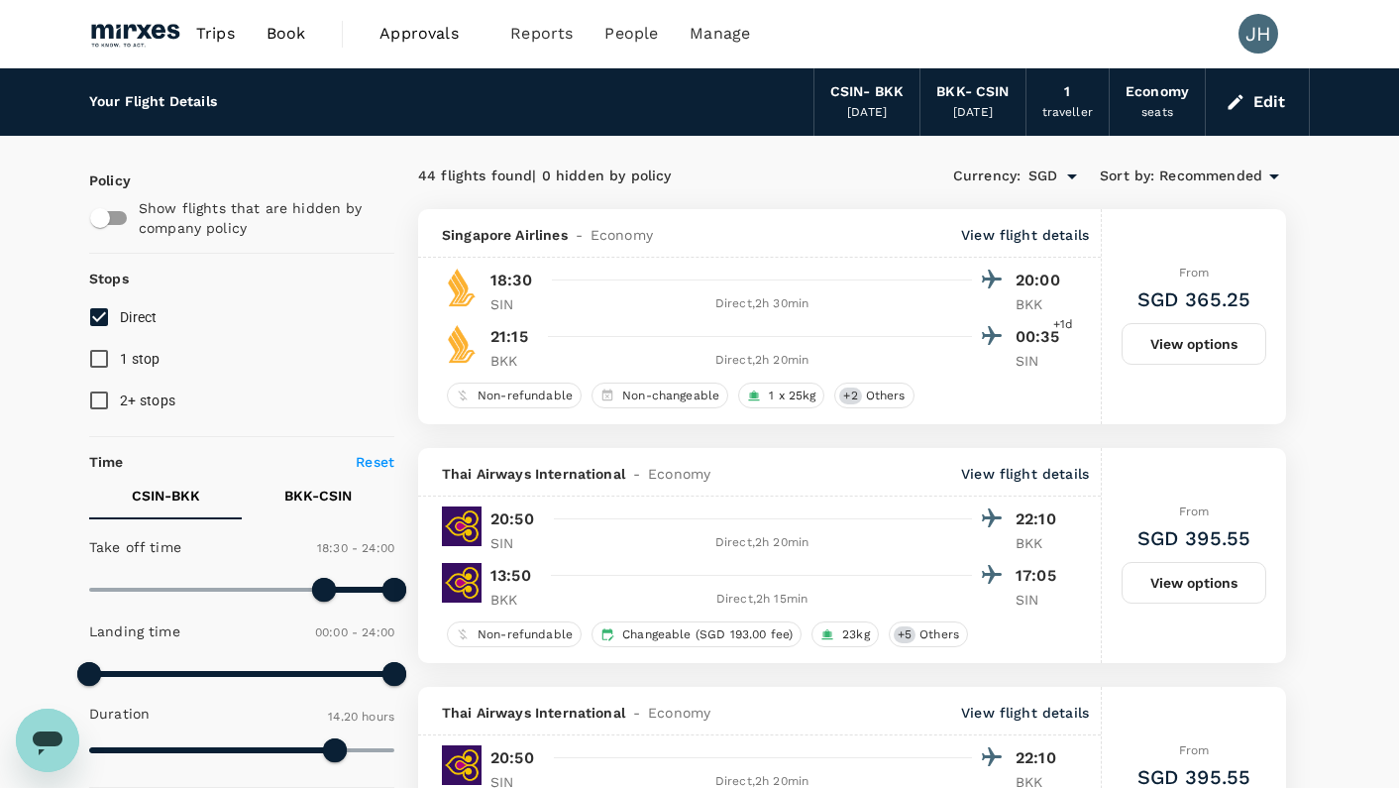
click at [272, 34] on span "Book" at bounding box center [286, 34] width 40 height 24
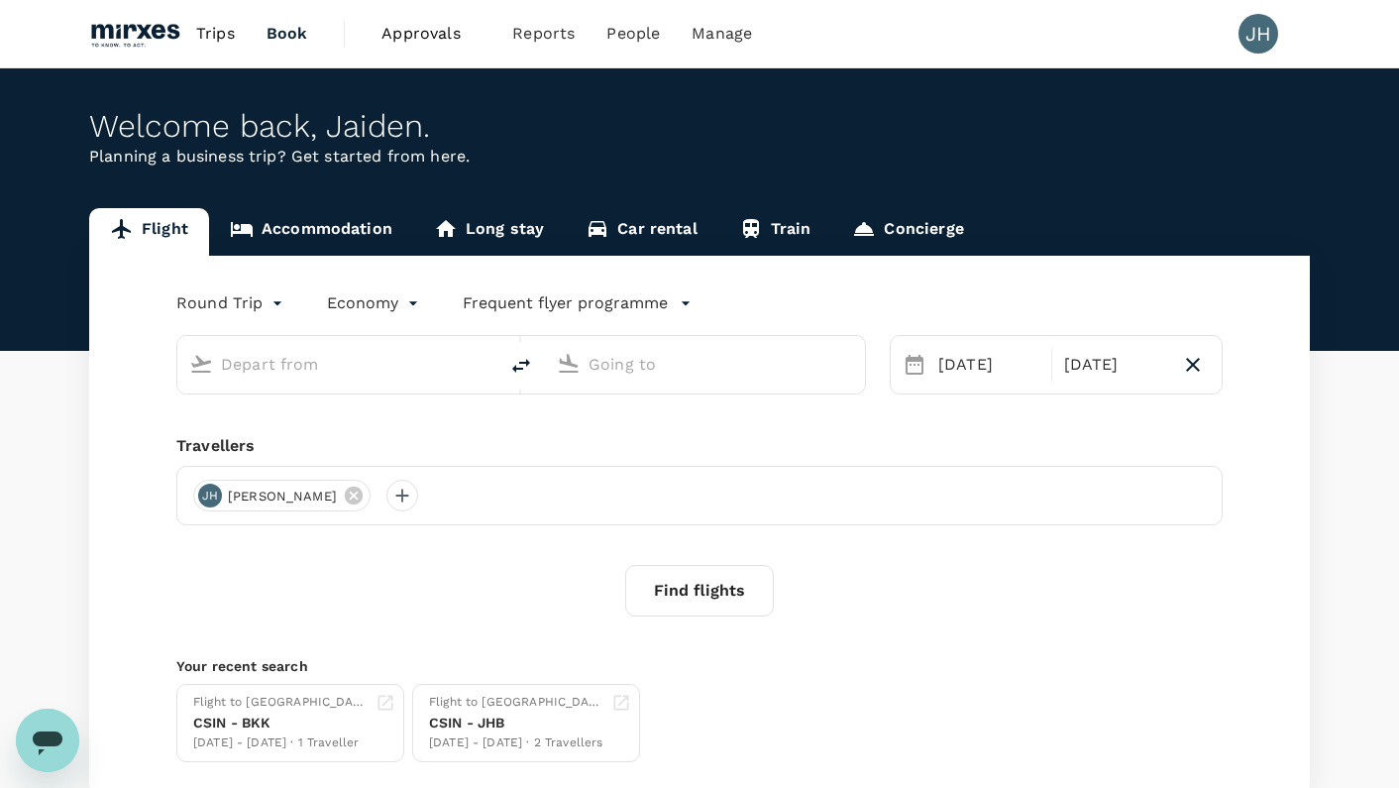
click at [344, 219] on link "Accommodation" at bounding box center [311, 232] width 204 height 48
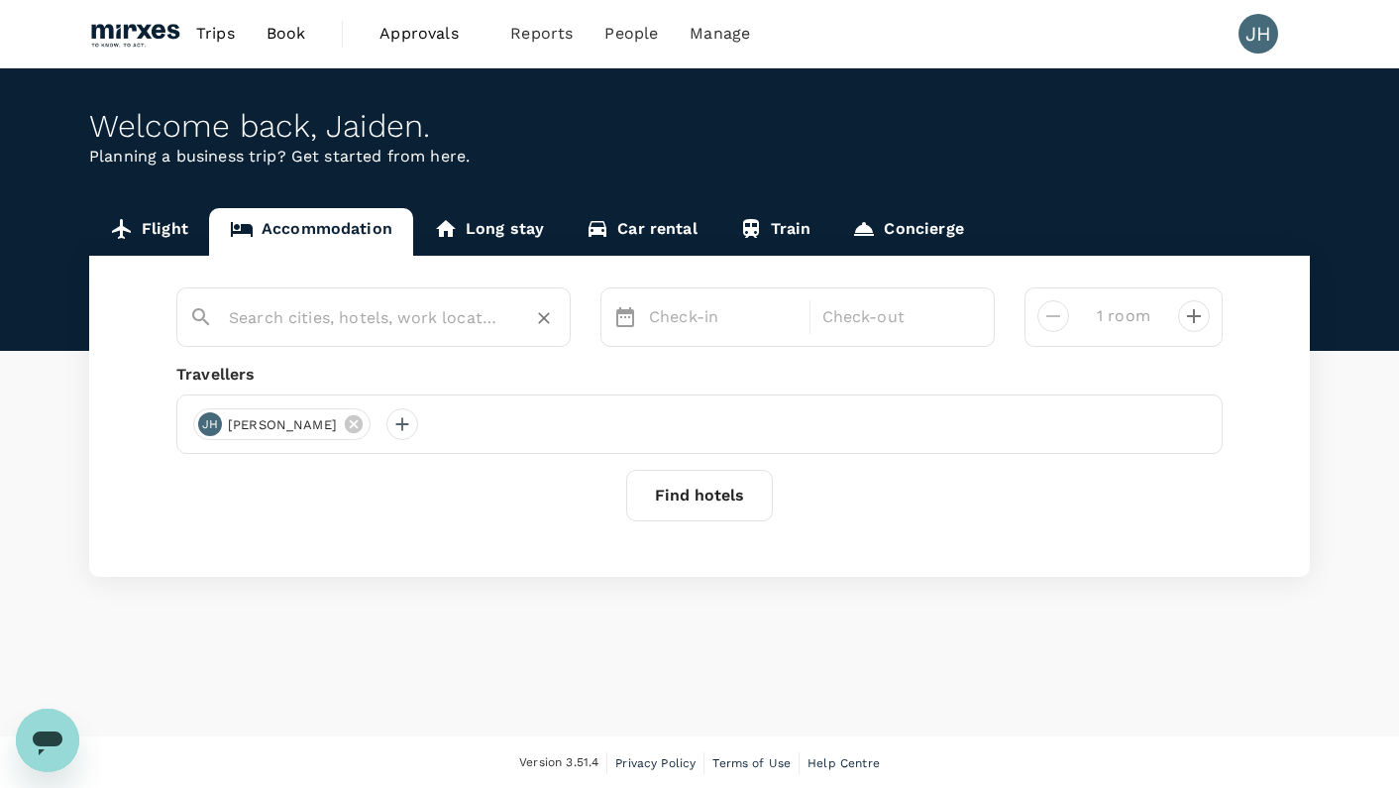
click at [351, 316] on input "text" at bounding box center [365, 317] width 273 height 31
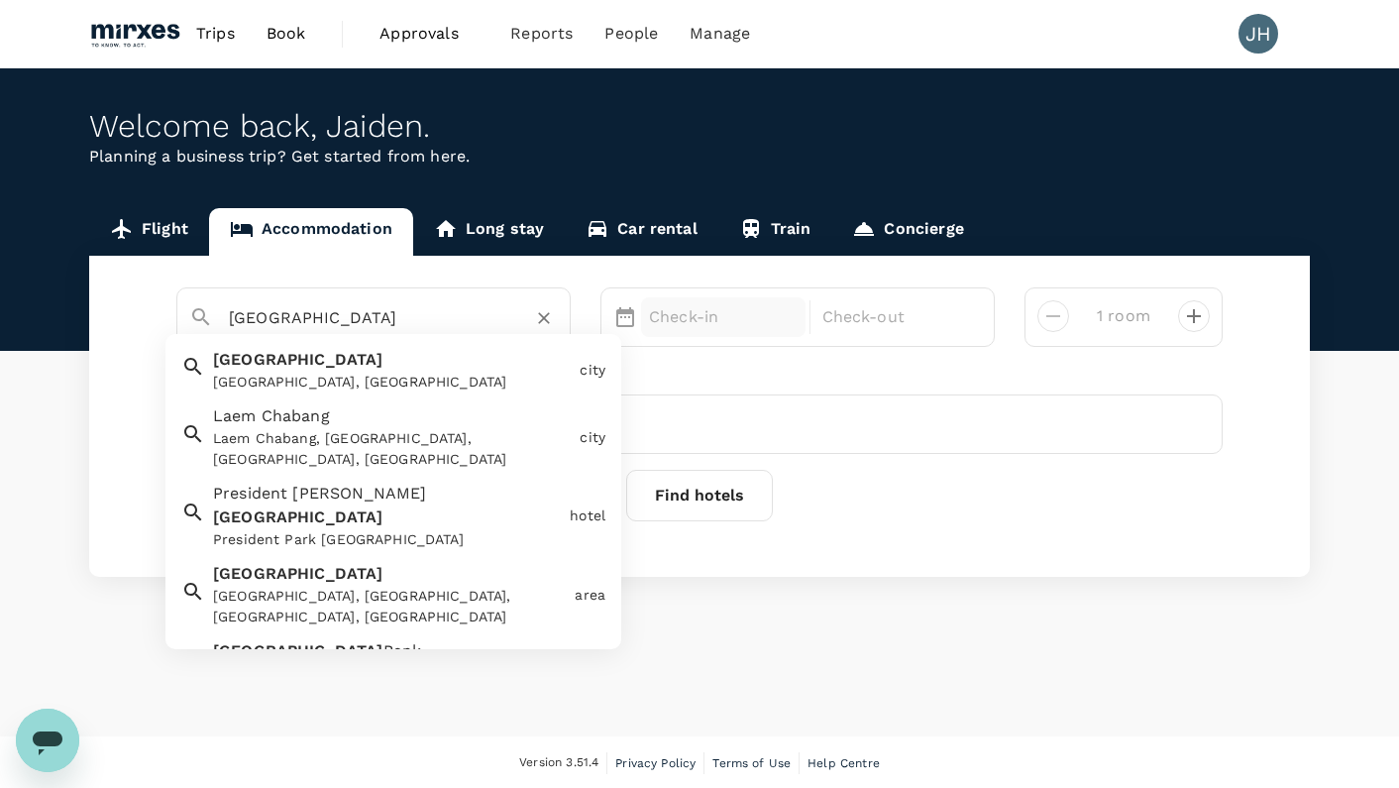
type input "bangkok"
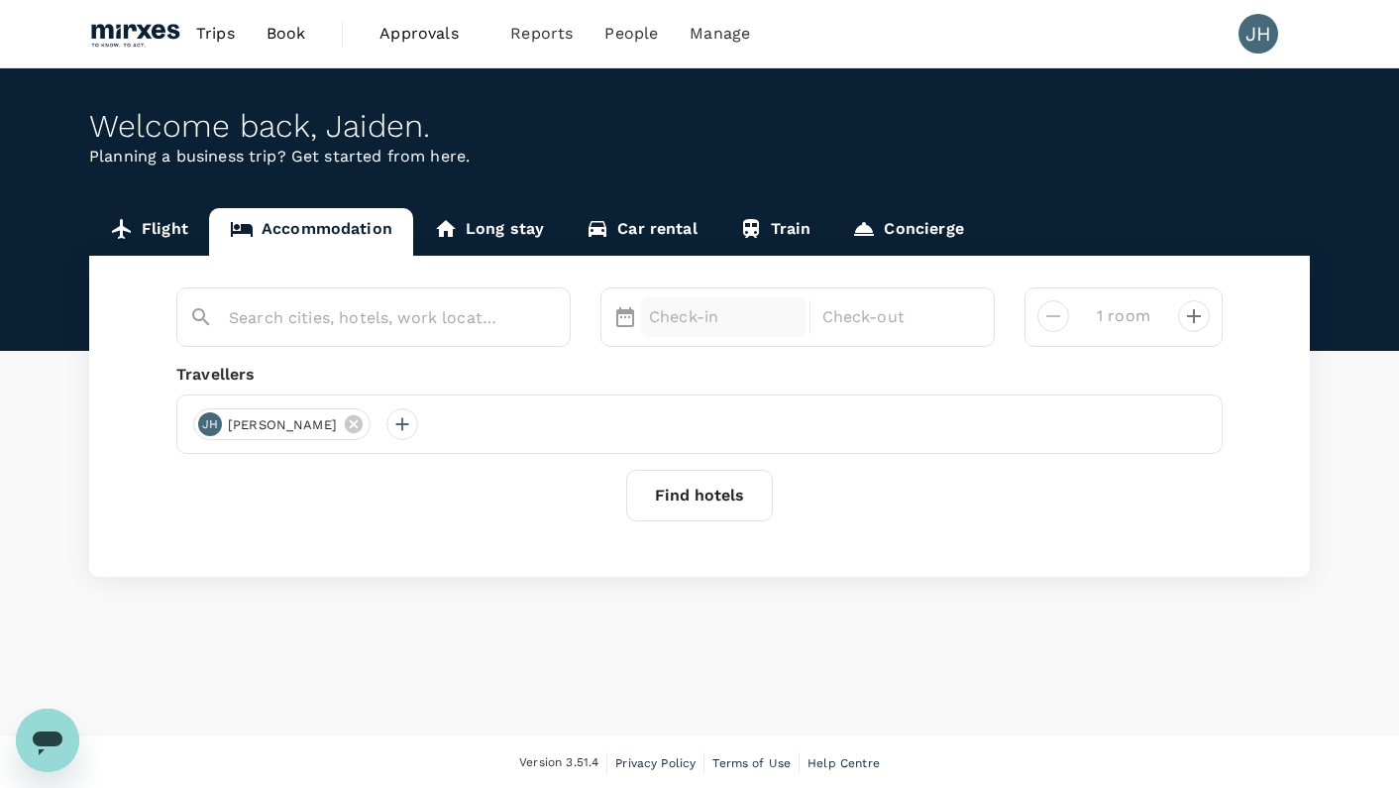
click at [678, 326] on p "Check-in" at bounding box center [723, 317] width 149 height 24
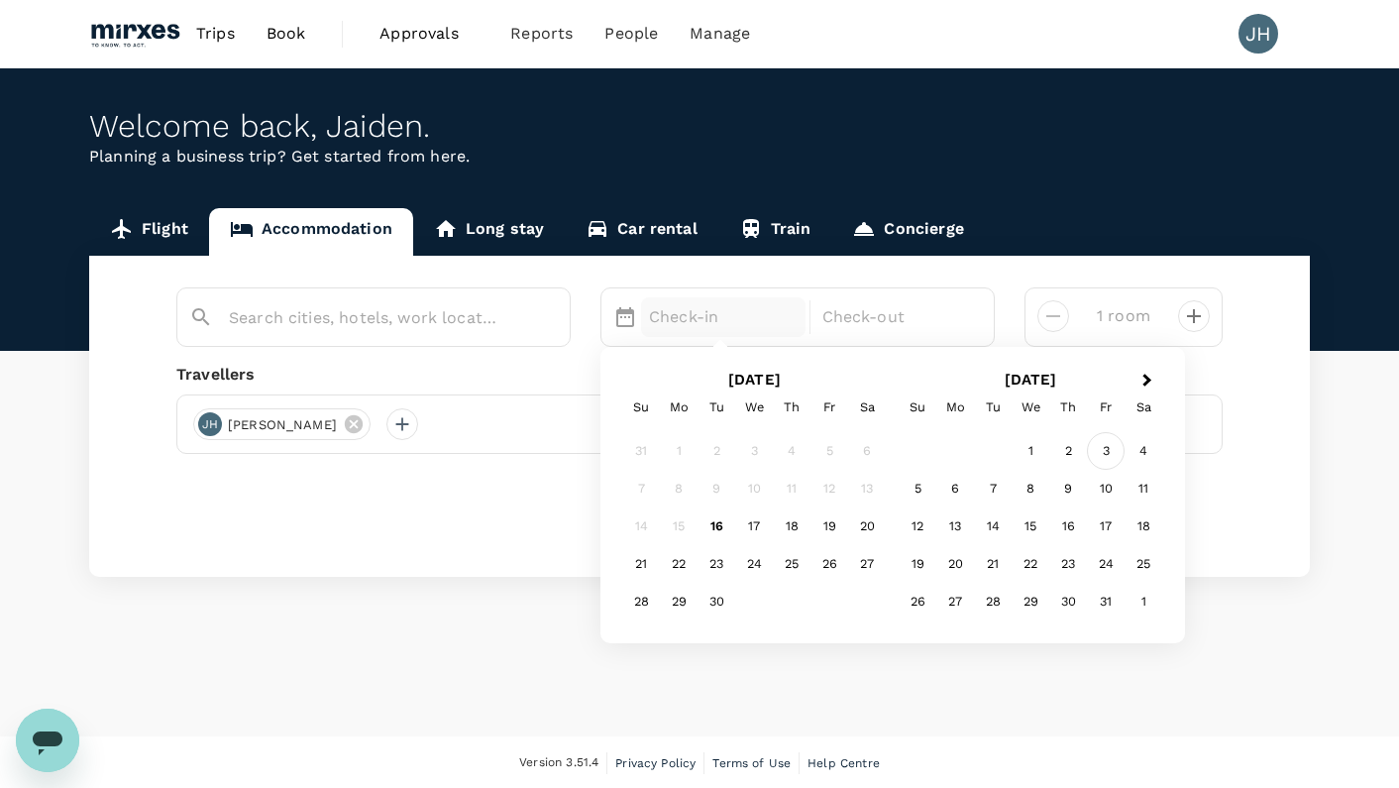
click at [1113, 463] on div "3" at bounding box center [1106, 452] width 38 height 38
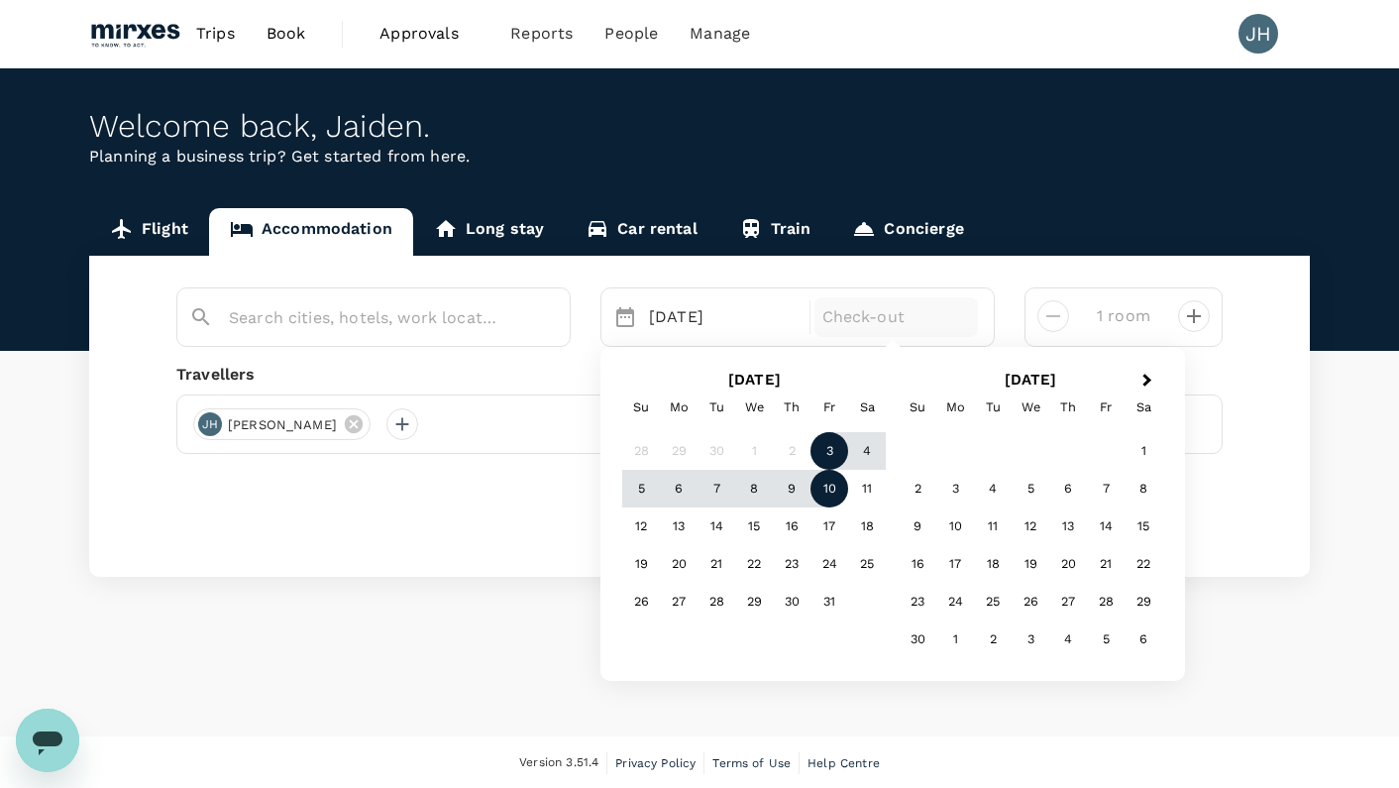
click at [833, 493] on div "10" at bounding box center [829, 490] width 38 height 38
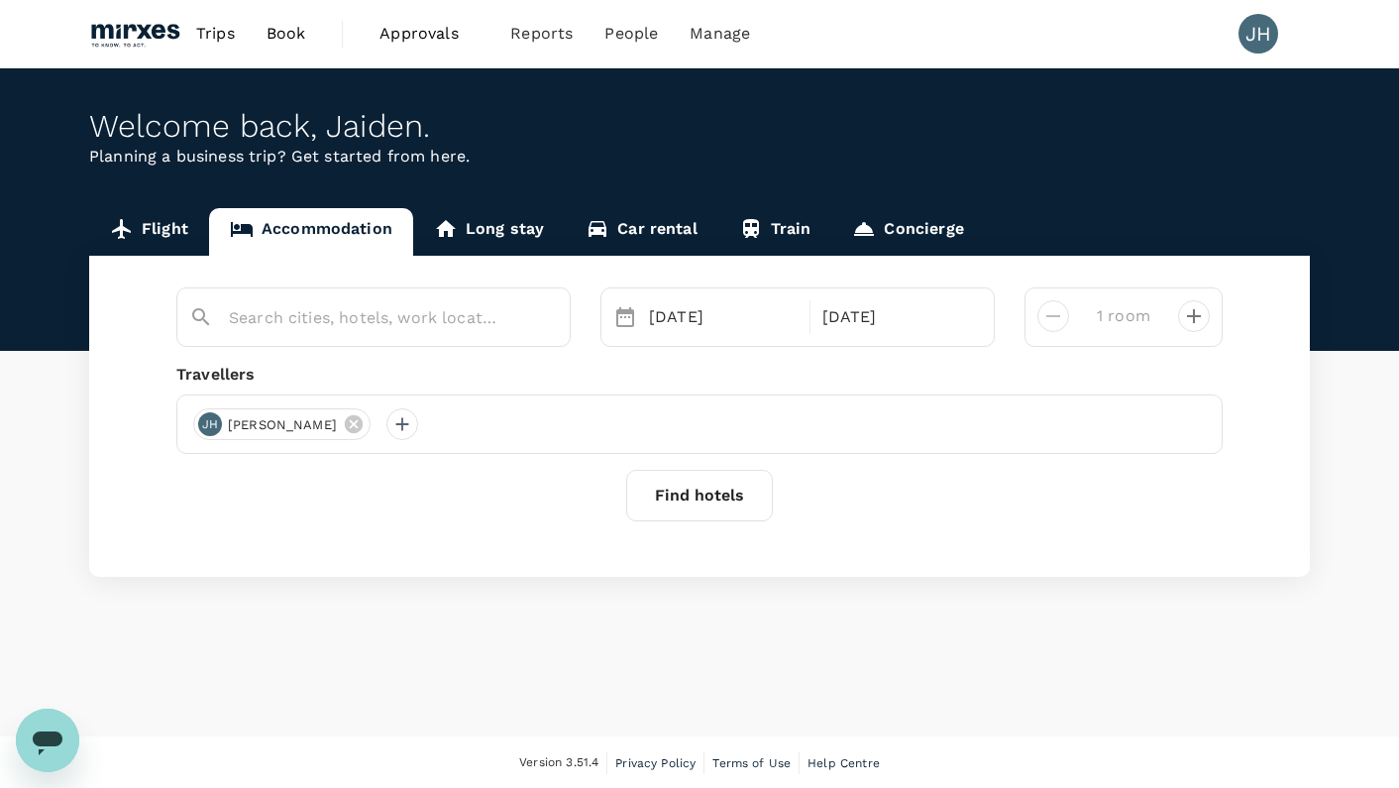
click at [712, 495] on button "Find hotels" at bounding box center [699, 496] width 147 height 52
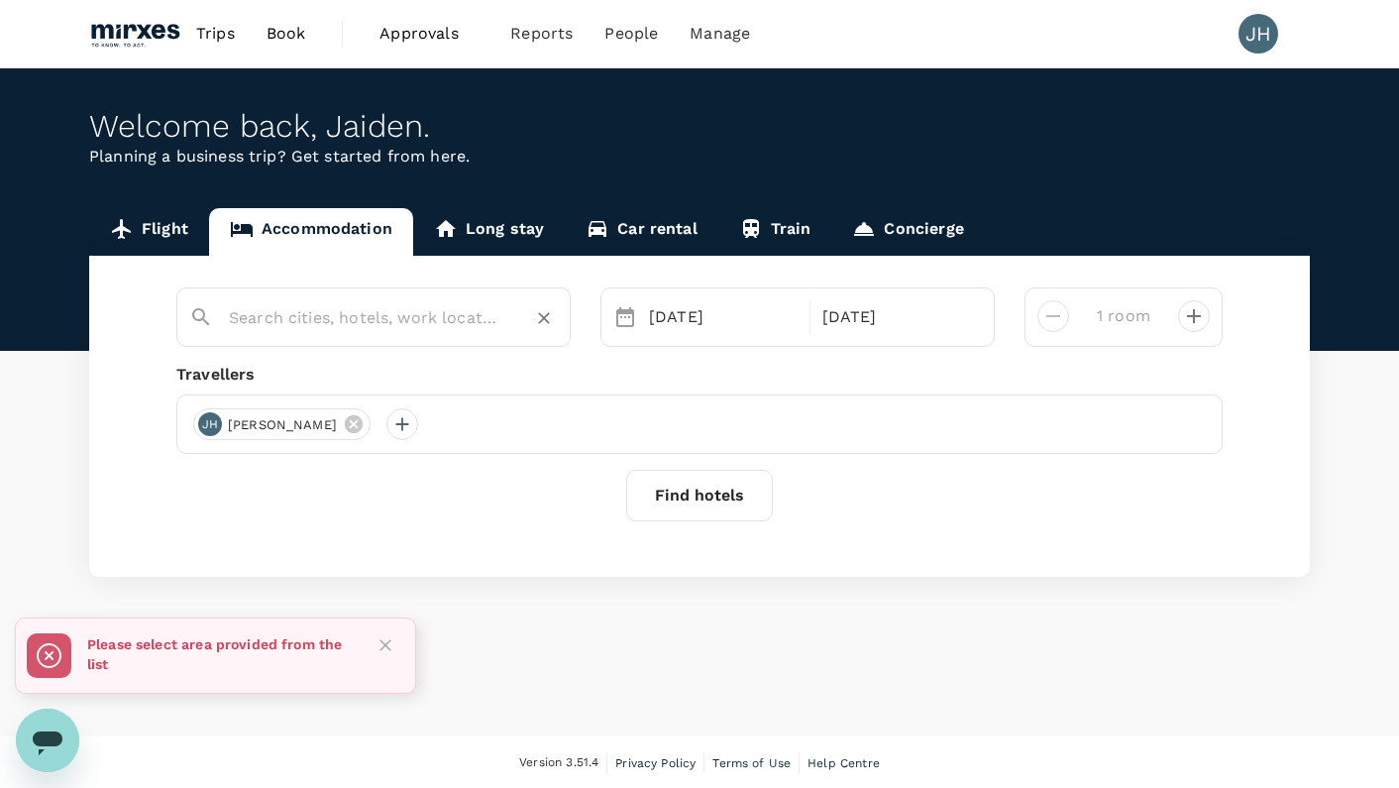
click at [377, 316] on input "text" at bounding box center [365, 317] width 273 height 31
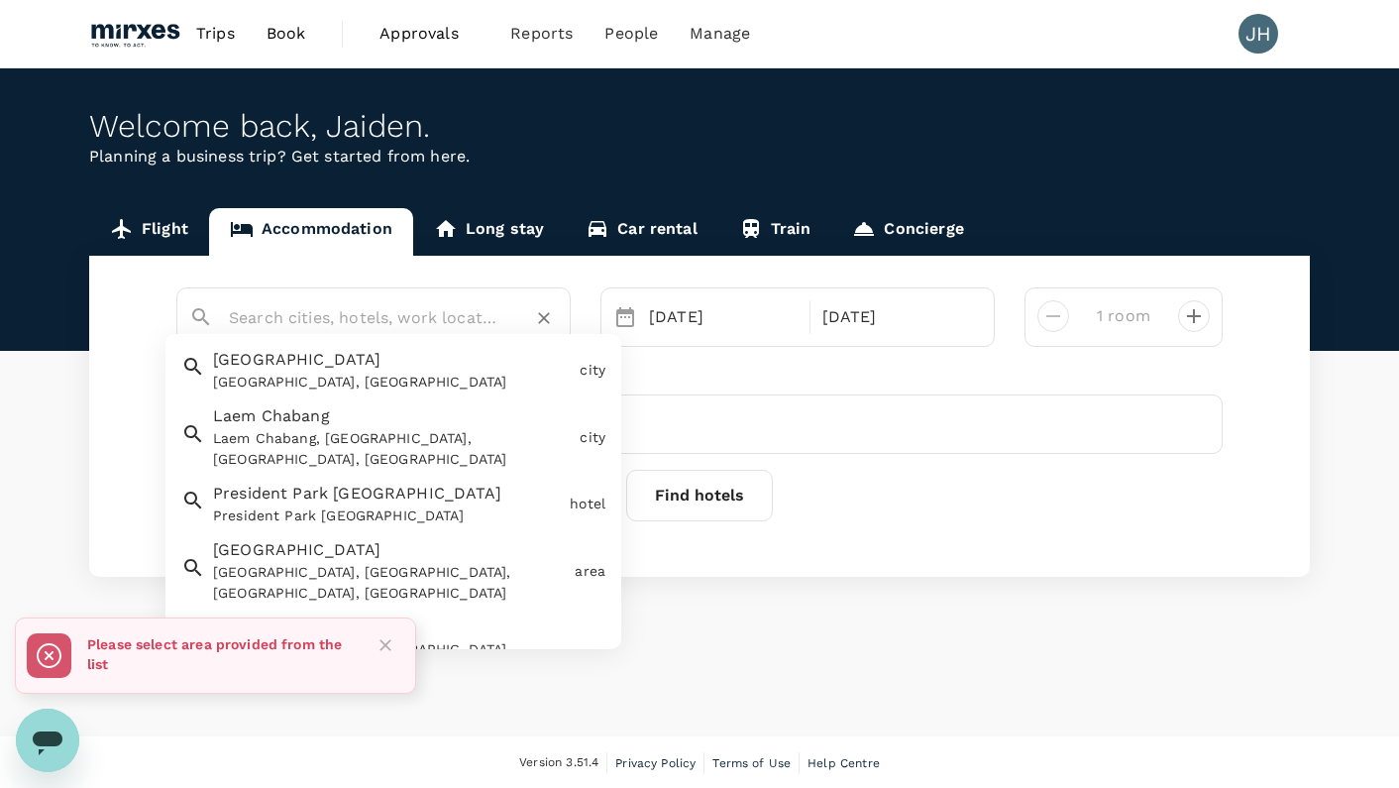
click at [337, 382] on div "Bangkok, Thailand" at bounding box center [392, 381] width 359 height 21
type input "Bangkok"
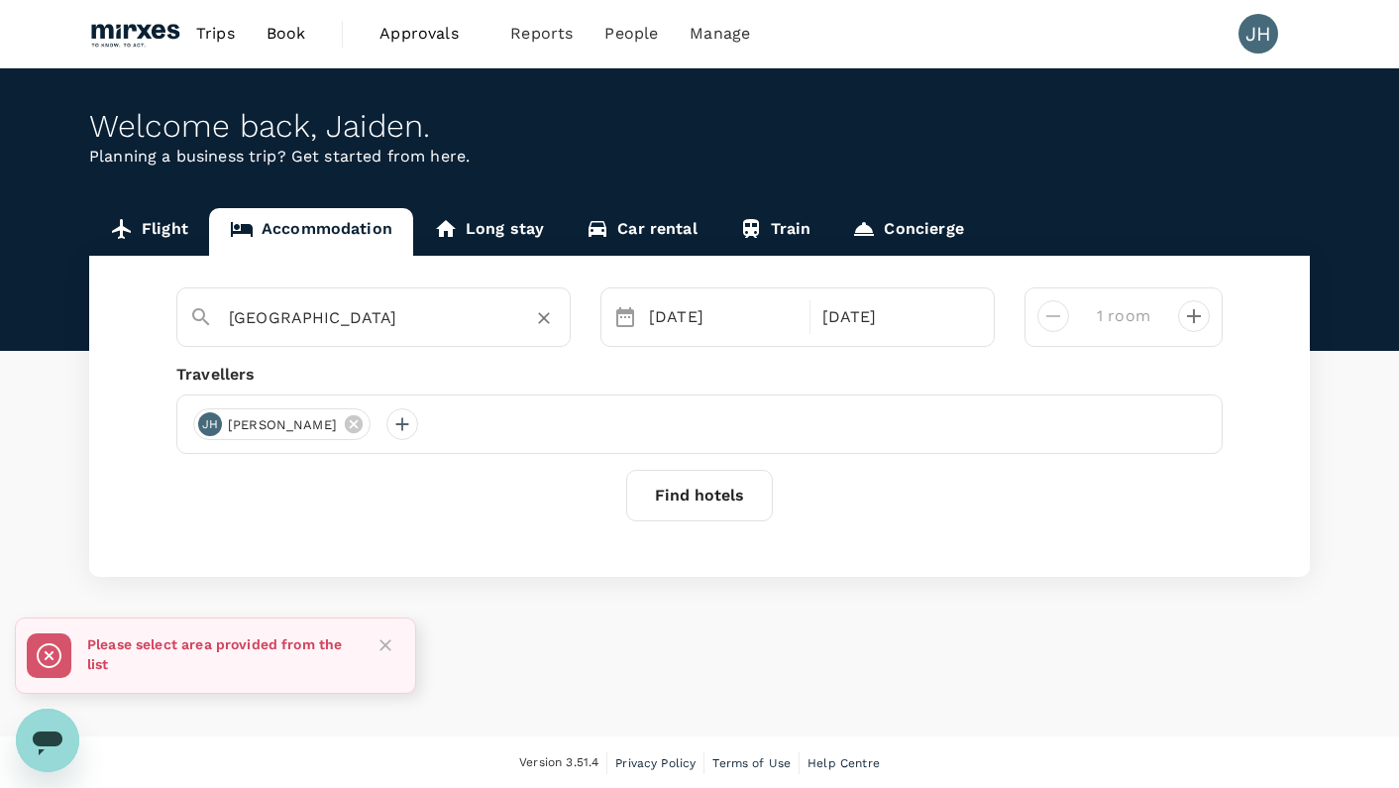
click at [681, 487] on button "Find hotels" at bounding box center [699, 496] width 147 height 52
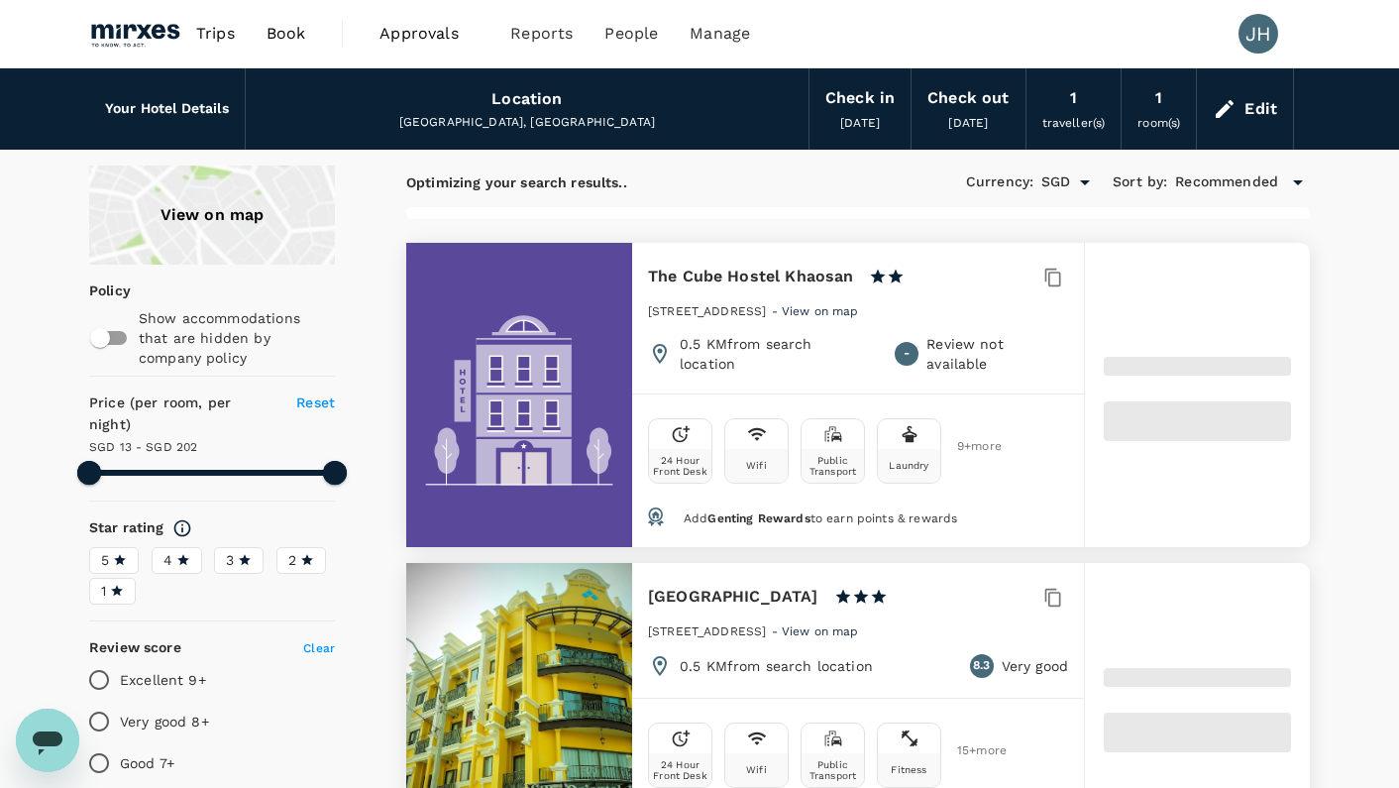
type input "499.12"
type input "12.98"
type input "499.98"
type input "10.98"
type input "499.98"
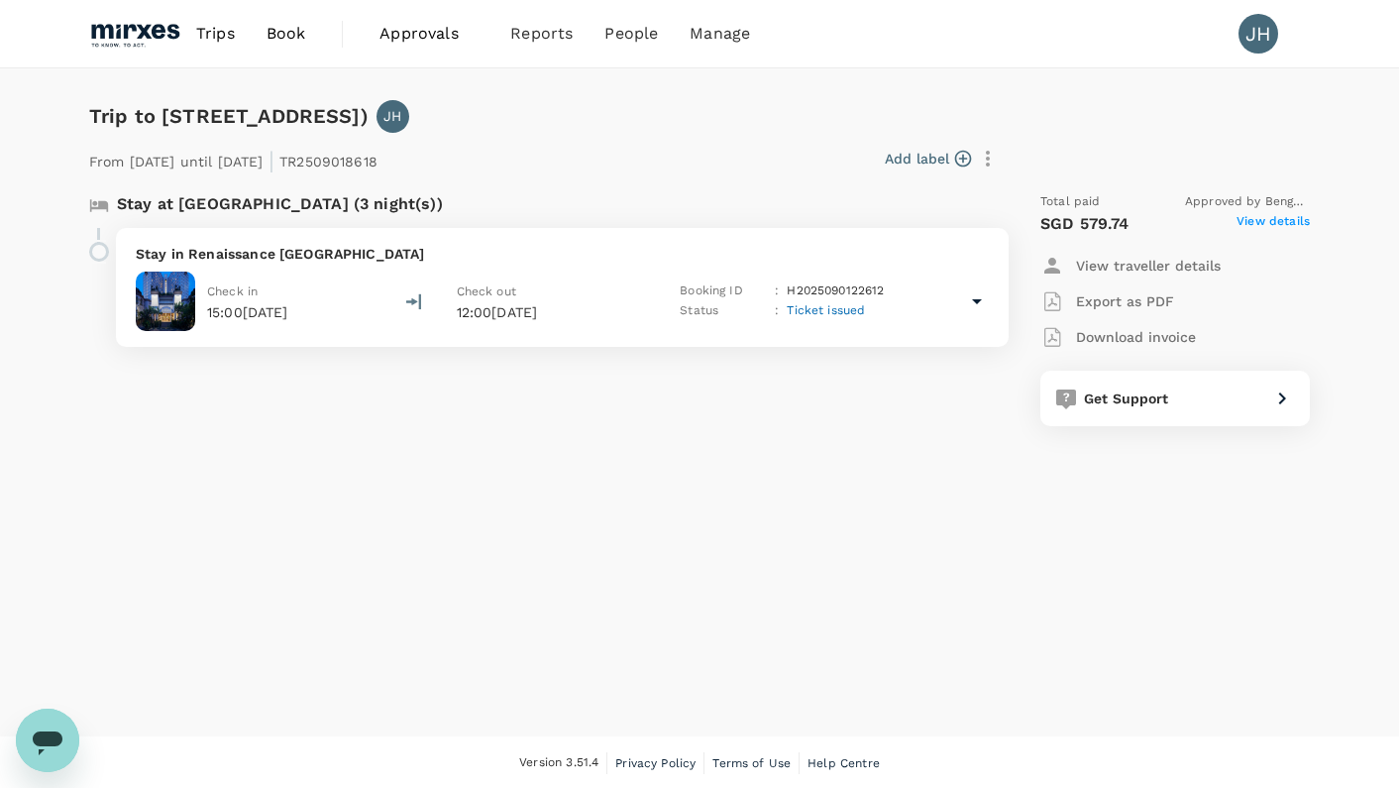
click at [816, 315] on span "Ticket issued" at bounding box center [826, 310] width 78 height 14
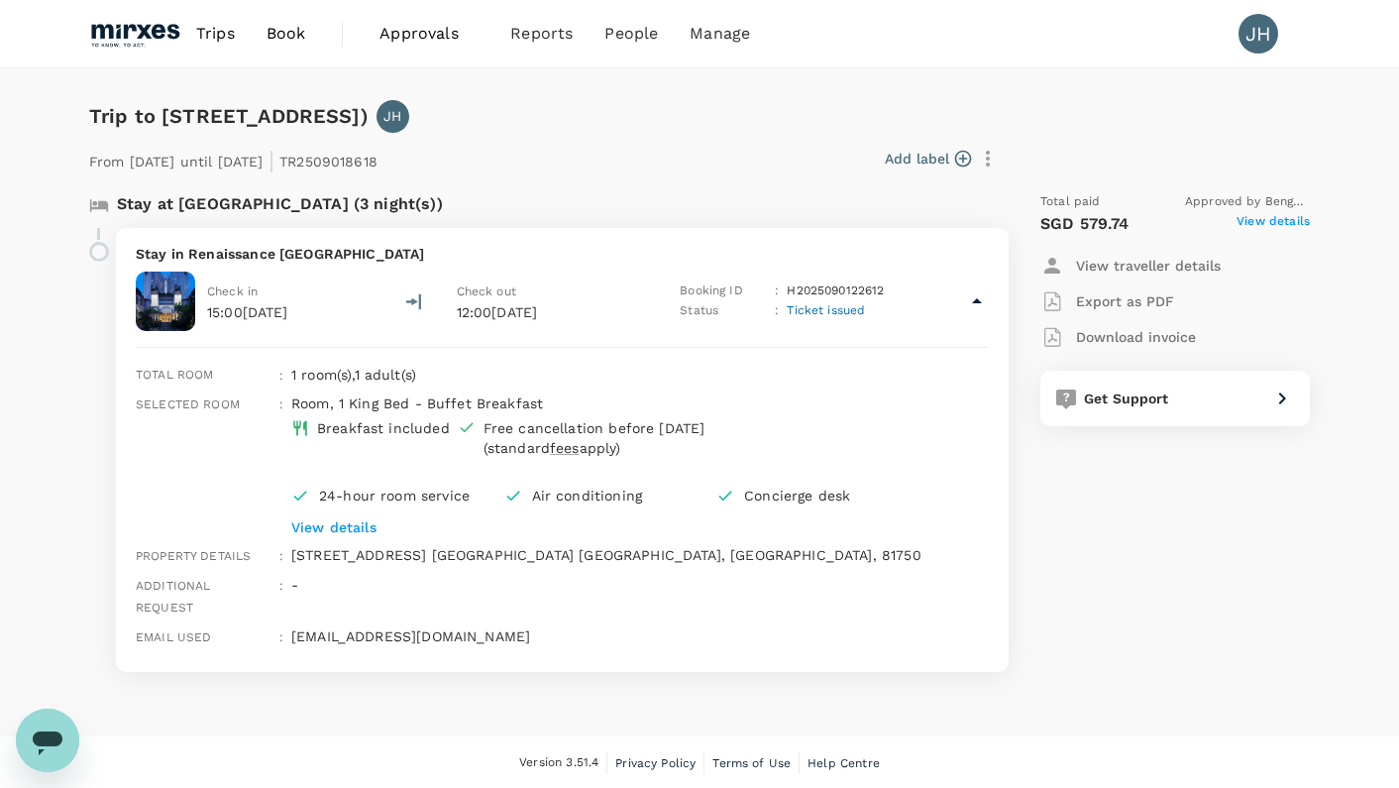
click at [372, 519] on p "View details" at bounding box center [610, 527] width 638 height 20
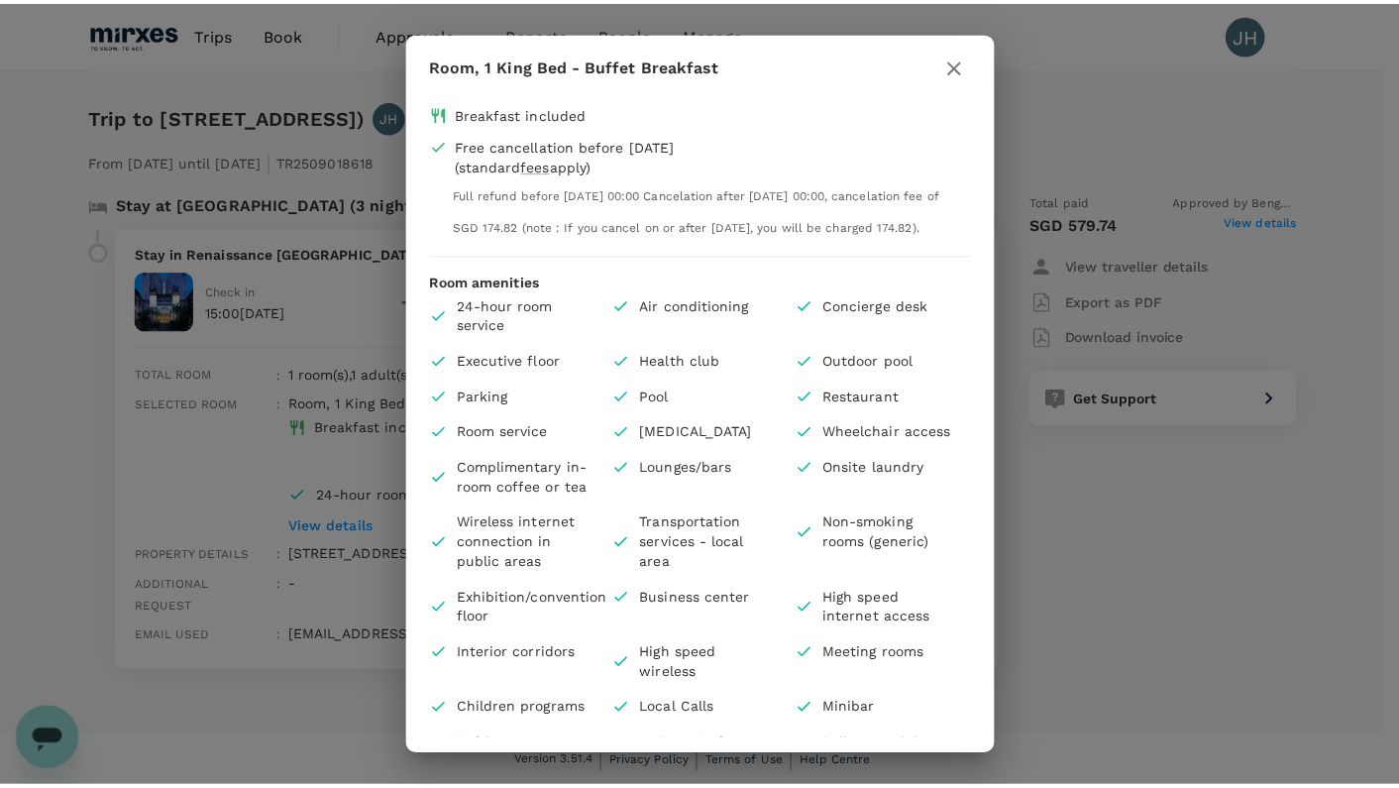
scroll to position [165, 0]
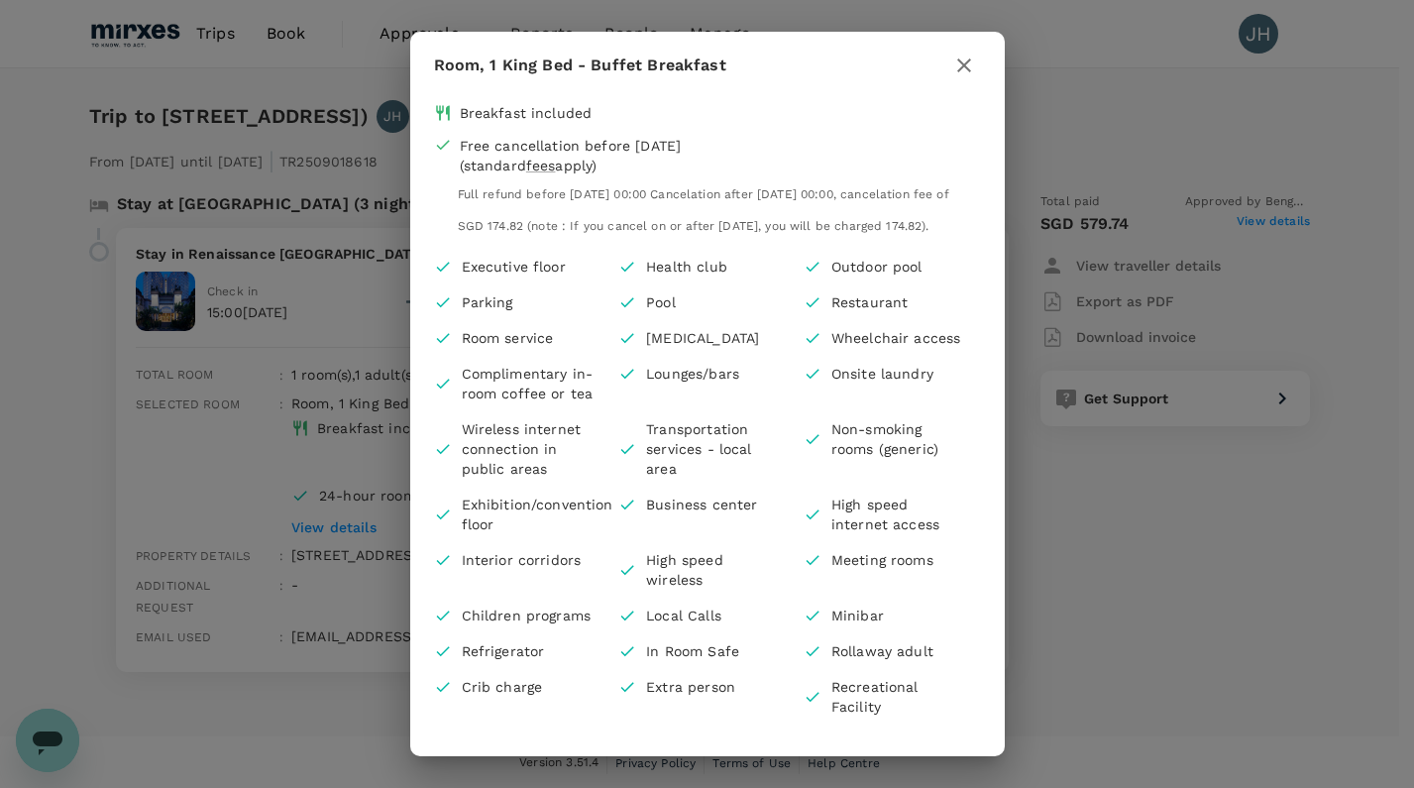
click at [967, 65] on icon "button" at bounding box center [964, 65] width 24 height 24
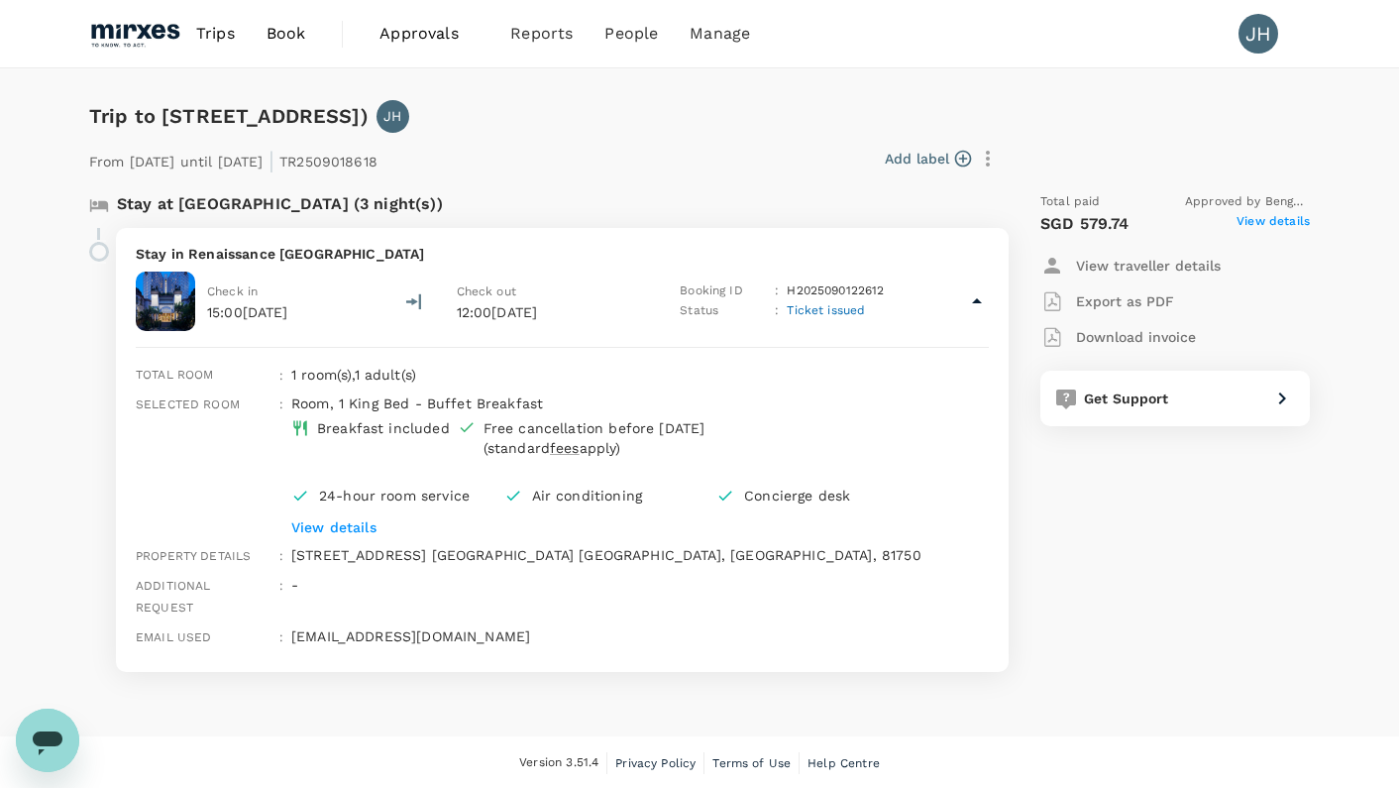
scroll to position [1, 0]
click at [1123, 304] on p "Export as PDF" at bounding box center [1125, 300] width 98 height 20
